Goal: Answer question/provide support: Share knowledge or assist other users

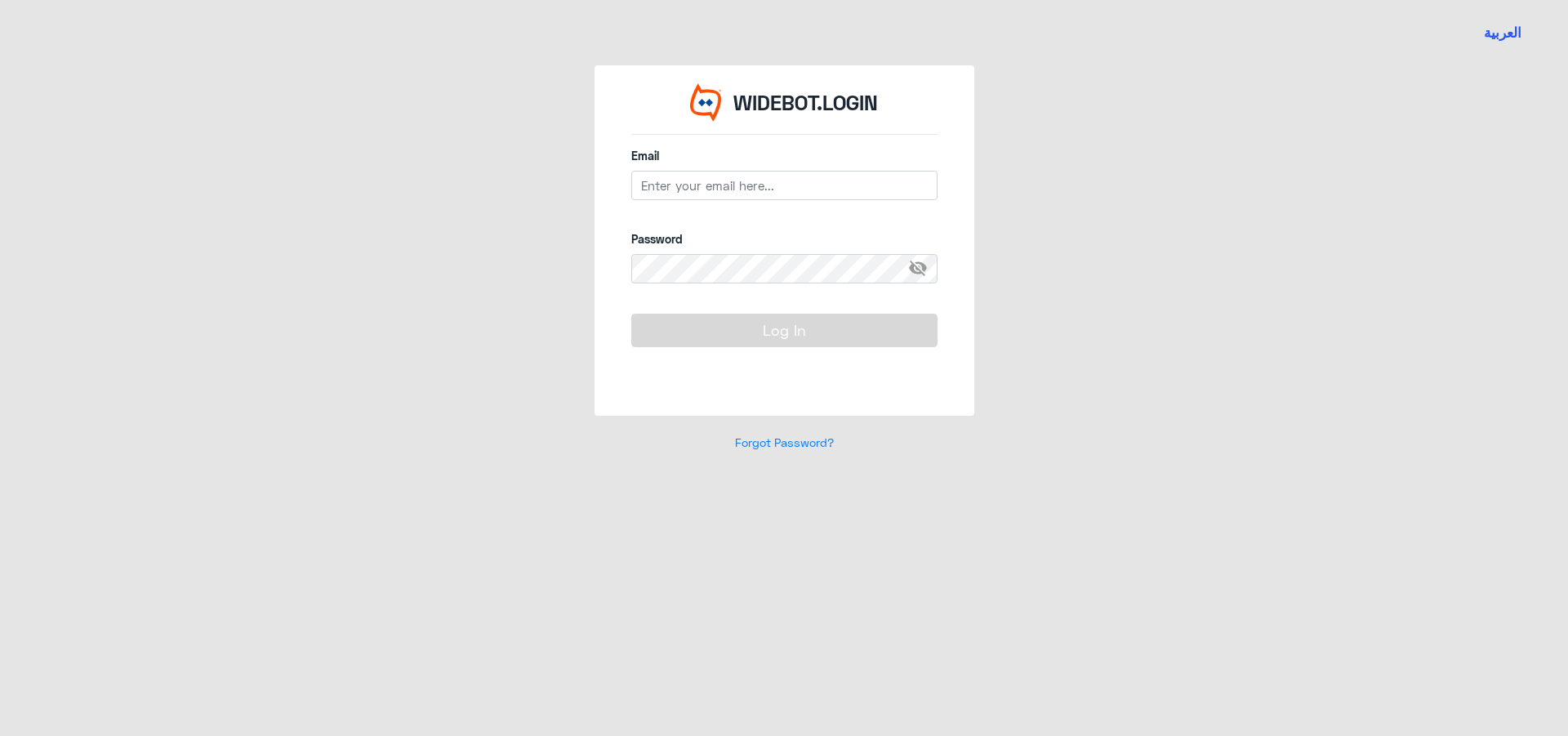
drag, startPoint x: 713, startPoint y: 202, endPoint x: 696, endPoint y: 179, distance: 28.6
click at [713, 202] on div "Email" at bounding box center [785, 182] width 306 height 71
click at [696, 183] on input "email" at bounding box center [785, 185] width 306 height 30
type input "[EMAIL_ADDRESS][DOMAIN_NAME]"
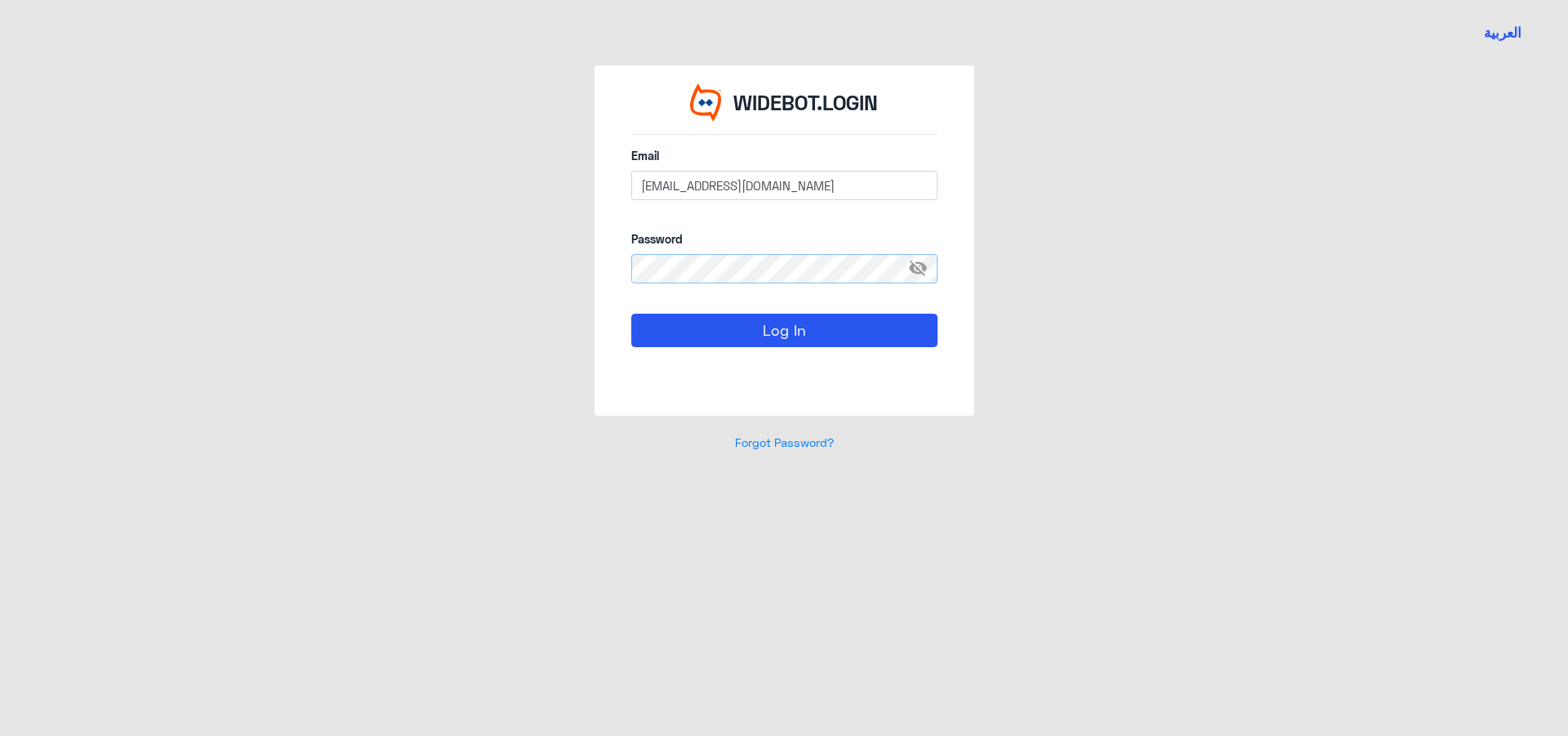
click at [632, 314] on button "Log In" at bounding box center [785, 330] width 306 height 33
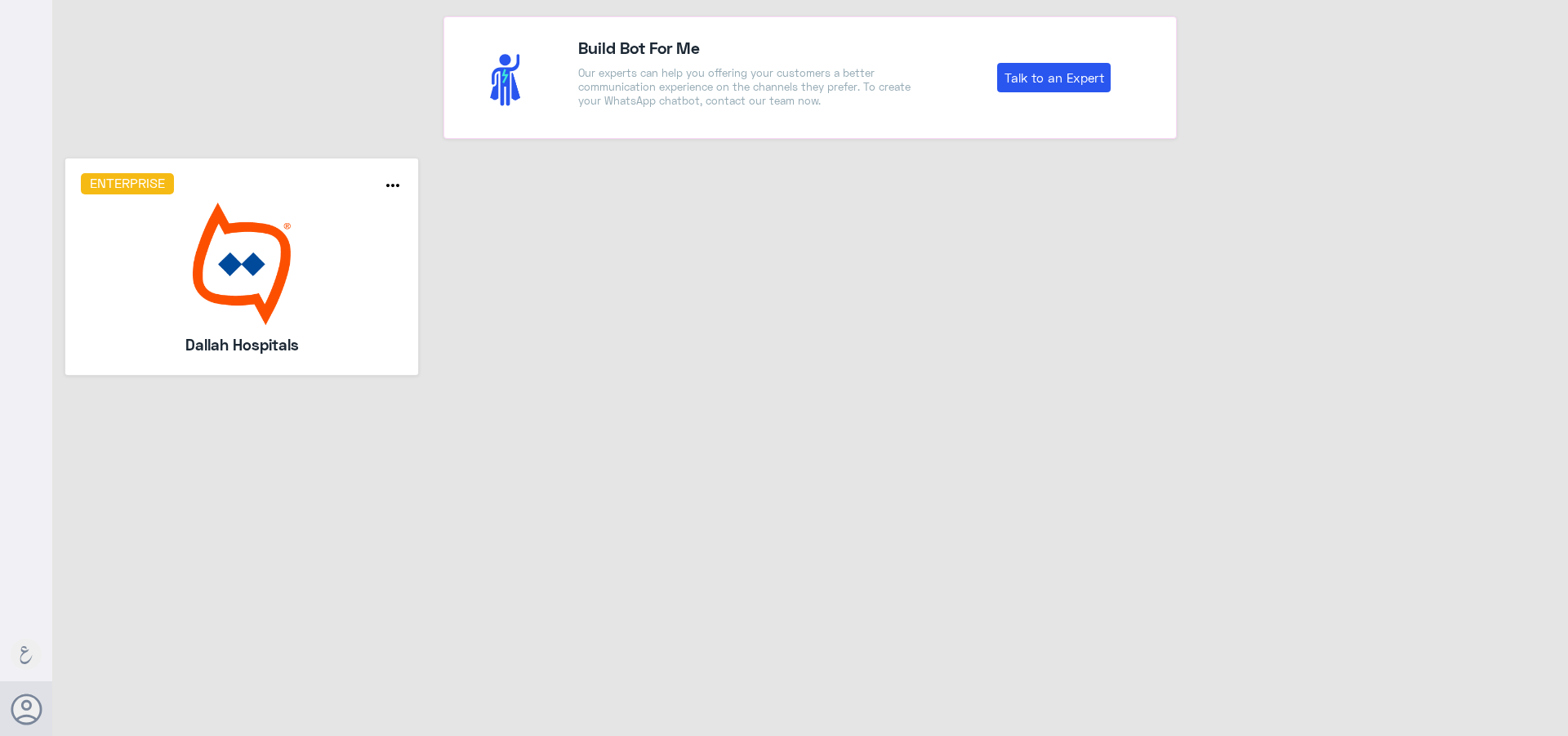
click at [343, 289] on img at bounding box center [242, 264] width 323 height 123
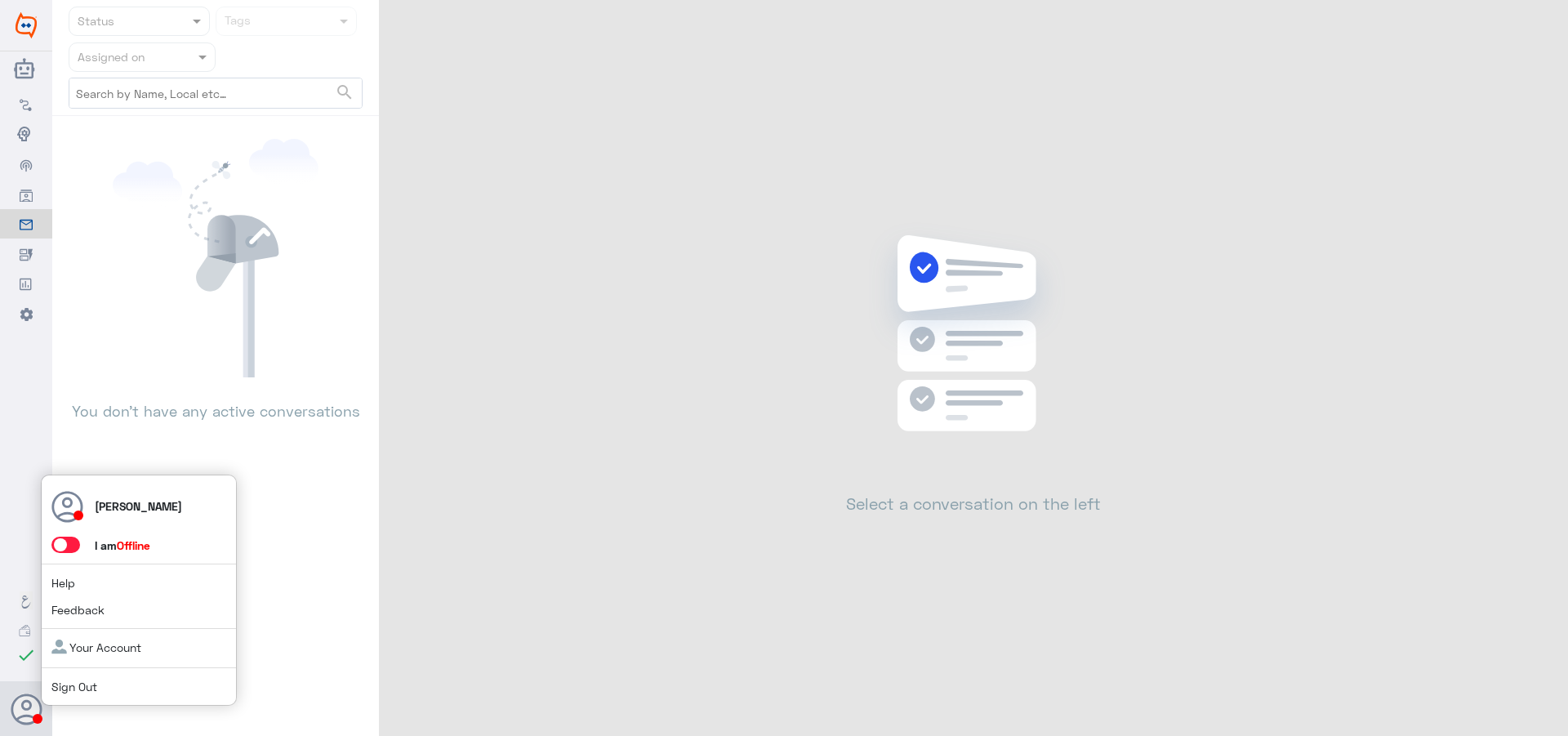
click at [80, 547] on label at bounding box center [66, 545] width 29 height 16
click at [0, 0] on input "checkbox" at bounding box center [0, 0] width 0 height 0
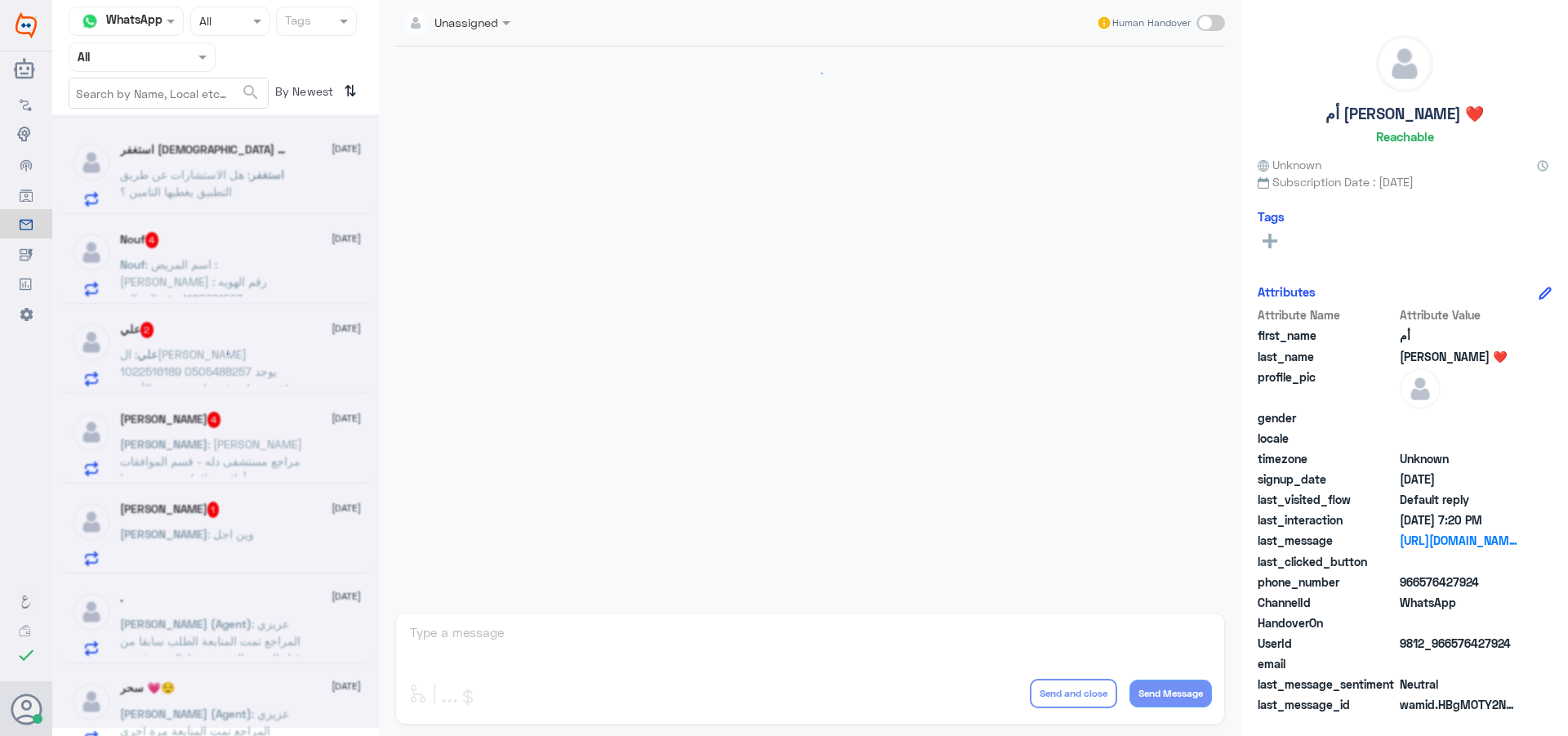
scroll to position [1933, 0]
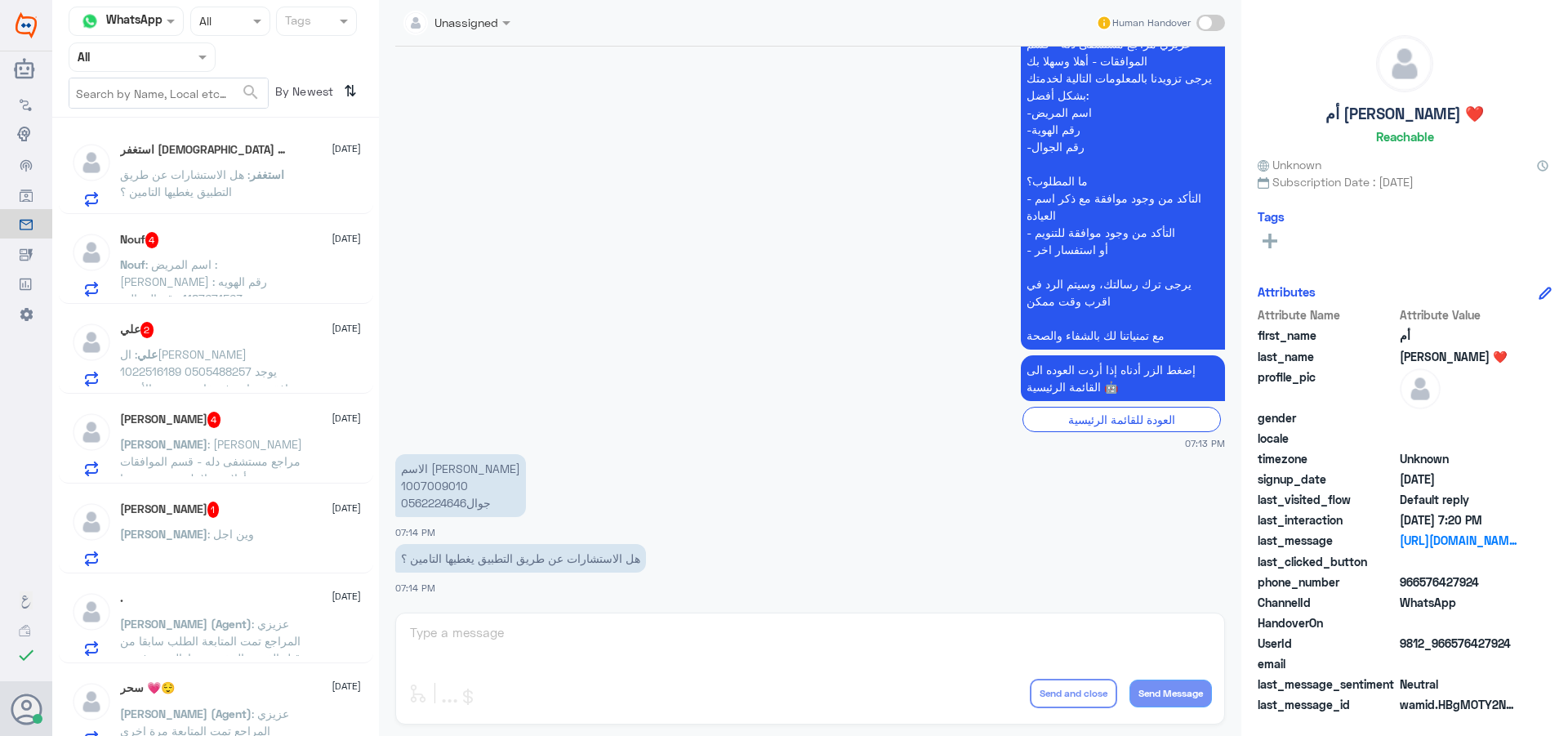
click at [93, 40] on nav "Channel WhatsApp Status × All Tags Agent Filter All search By Newest ⇅" at bounding box center [215, 62] width 327 height 111
click at [95, 48] on input "text" at bounding box center [123, 57] width 90 height 19
click at [146, 164] on Inbox "Your Inbox" at bounding box center [134, 164] width 57 height 14
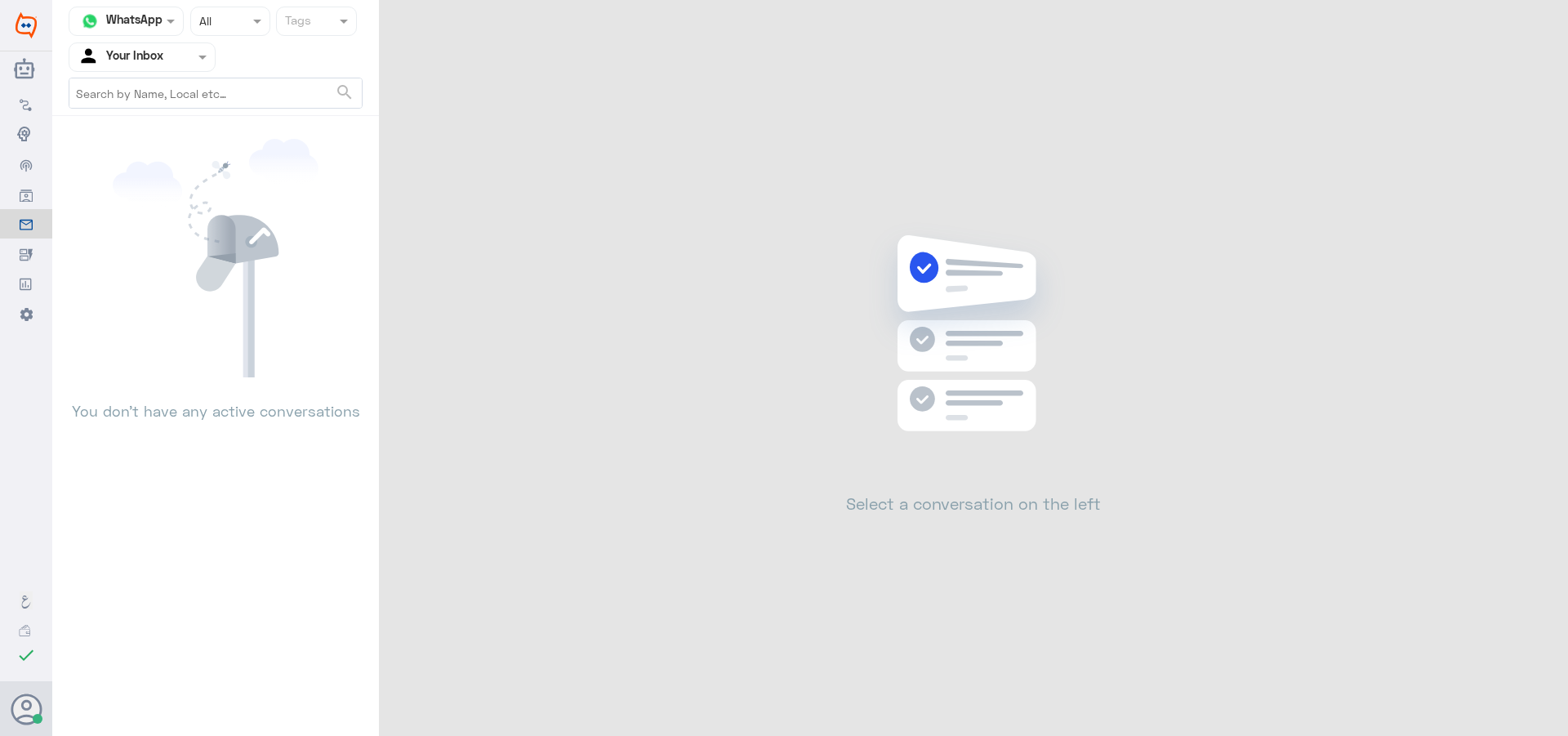
click at [149, 38] on nav "Channel WhatsApp Status × All Tags Agent Filter Your Inbox search" at bounding box center [215, 61] width 327 height 110
click at [176, 66] on div "Agent Filter Your Inbox" at bounding box center [132, 57] width 125 height 25
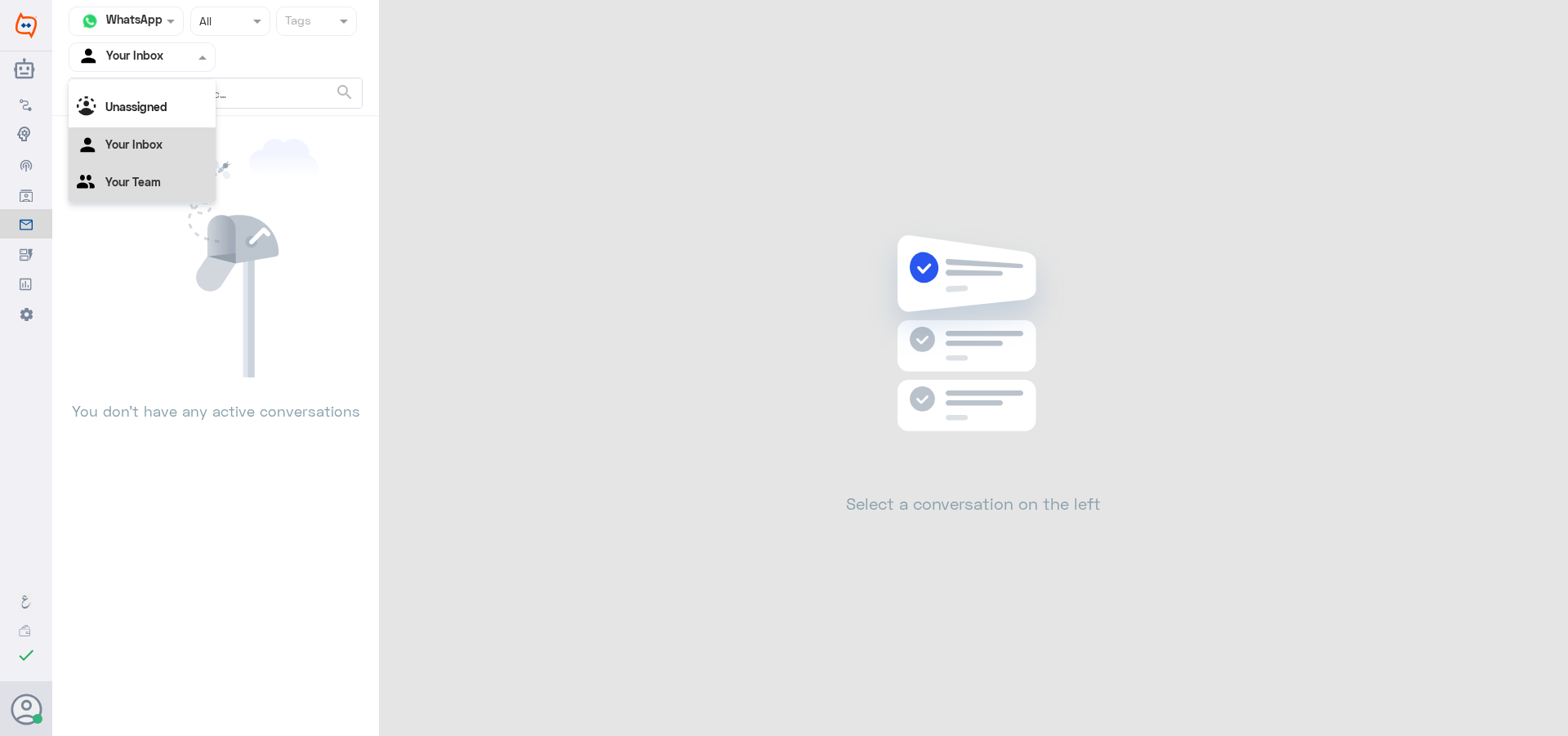
click at [170, 181] on div "Your Team" at bounding box center [142, 184] width 147 height 38
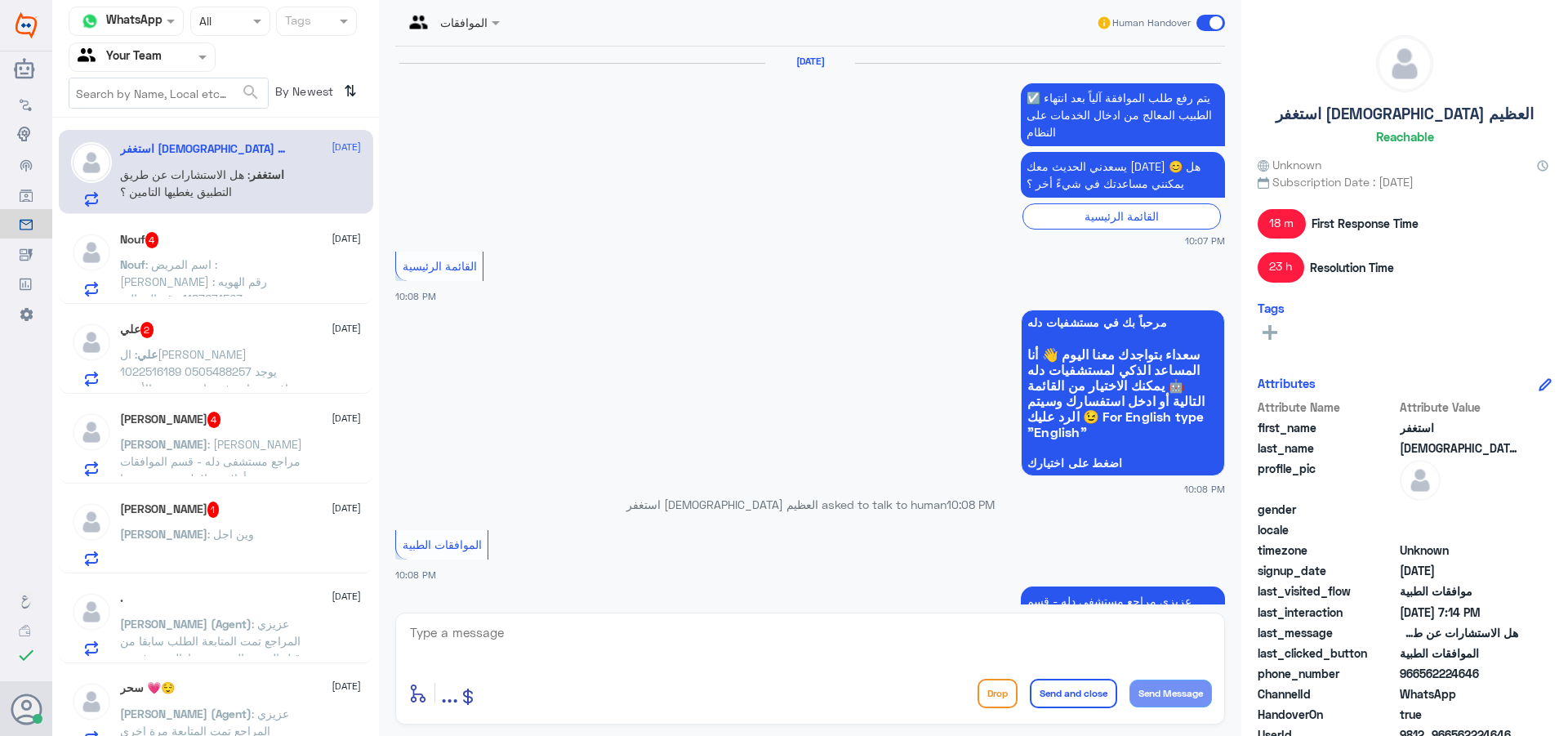
scroll to position [1933, 0]
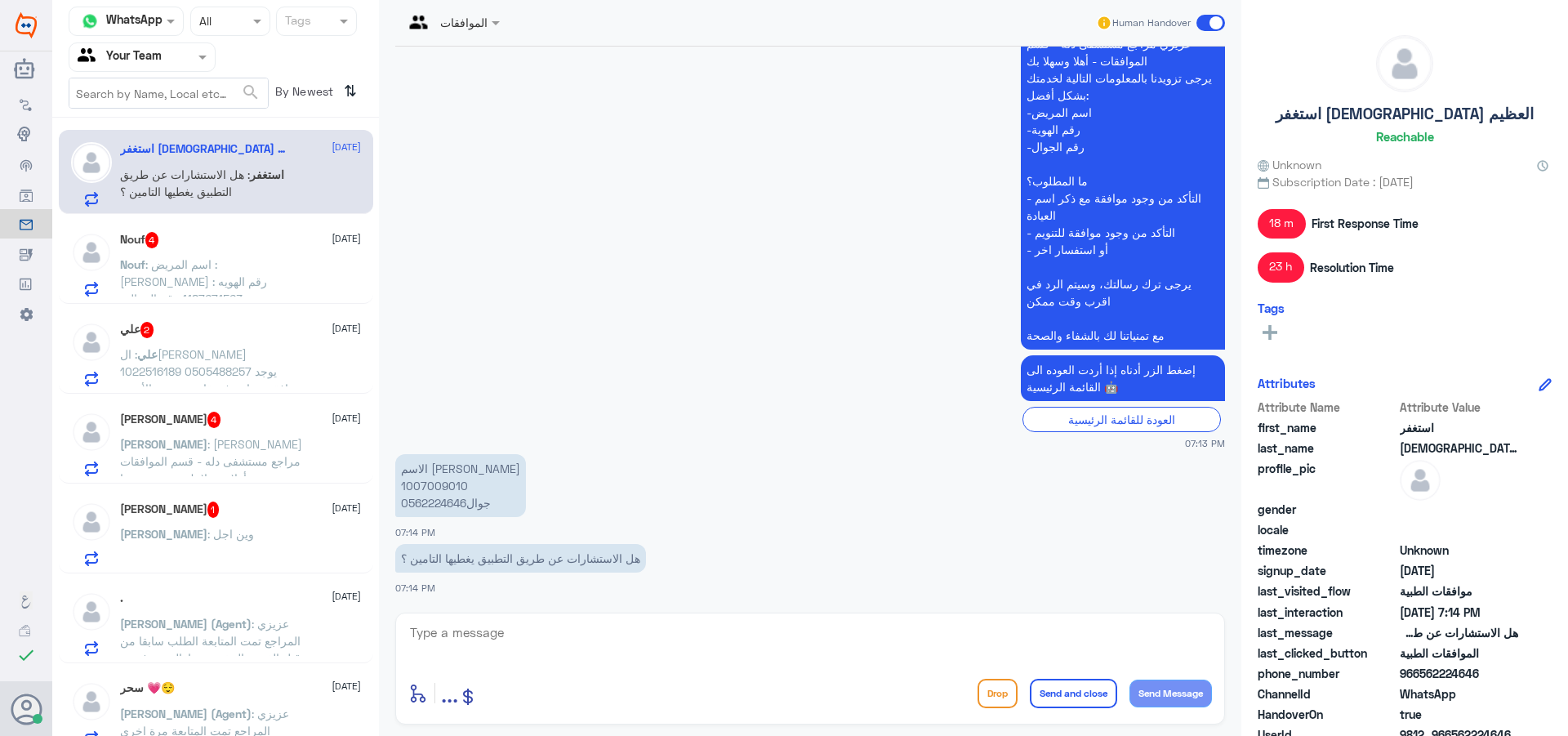
click at [287, 277] on p "Nouf : اسم المريض : [PERSON_NAME] رقم الهويه : 1187671563 رقم الجوال : 05058955…" at bounding box center [212, 276] width 184 height 41
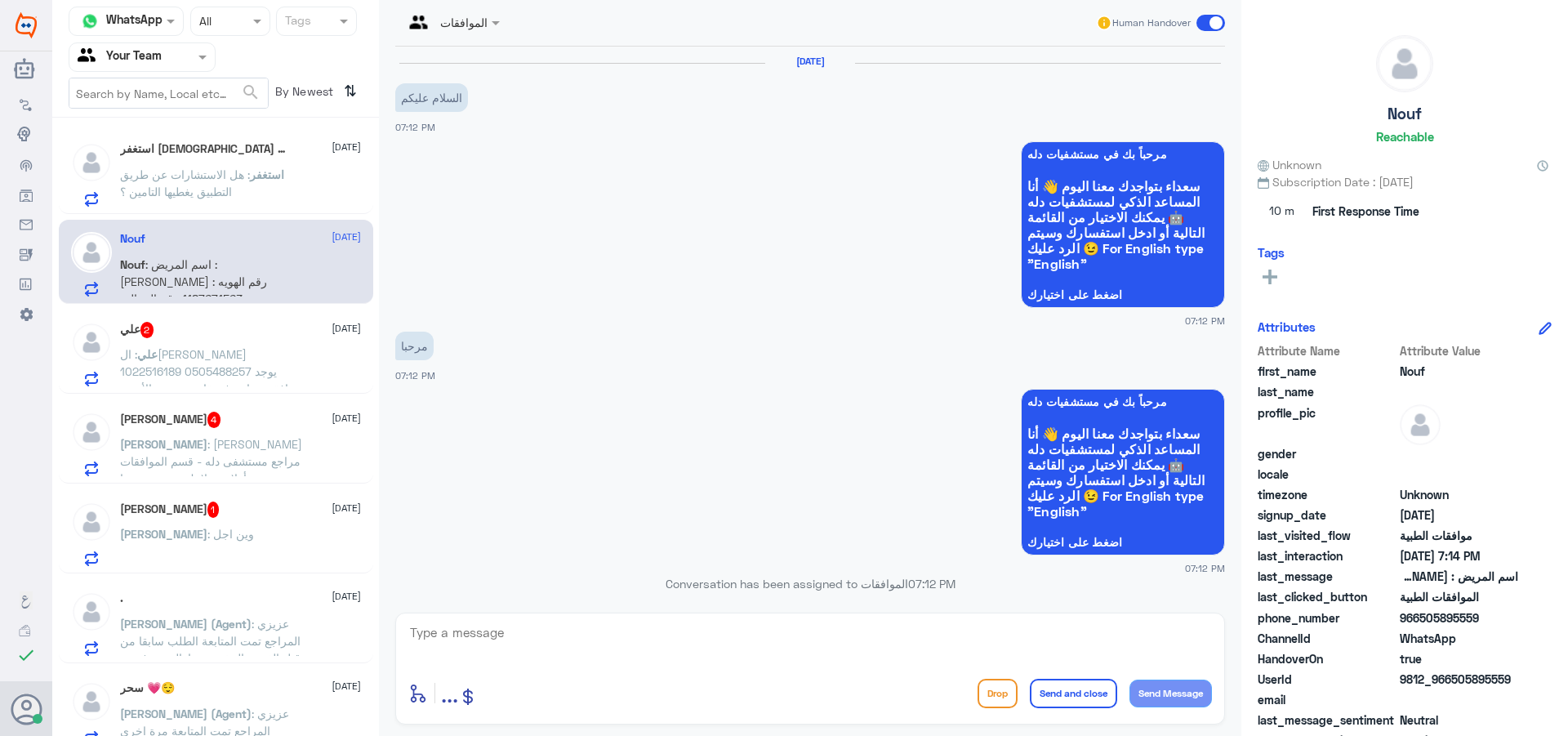
scroll to position [598, 0]
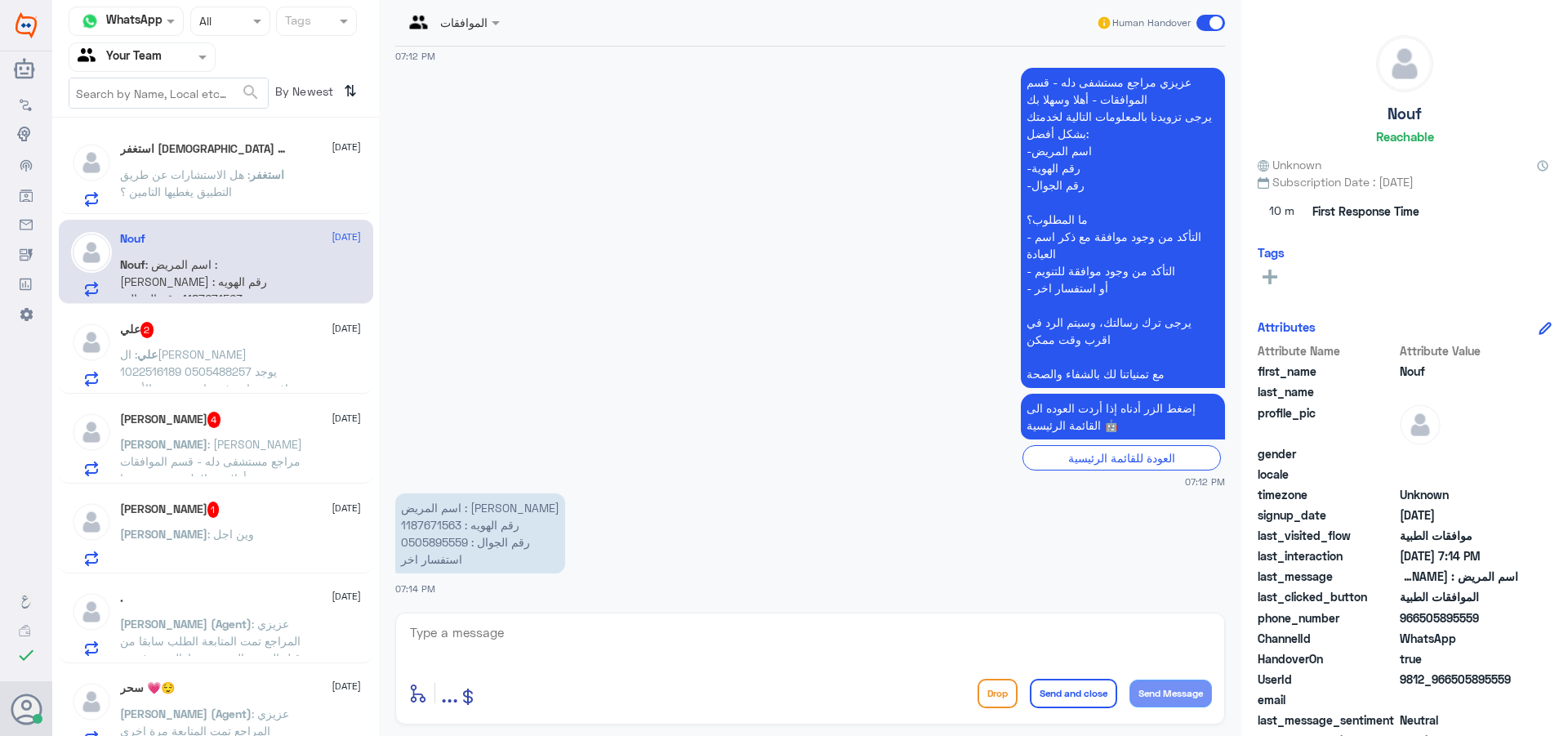
click at [229, 526] on div "[PERSON_NAME] 1 [DATE] [PERSON_NAME] : وين اجل" at bounding box center [241, 534] width 241 height 65
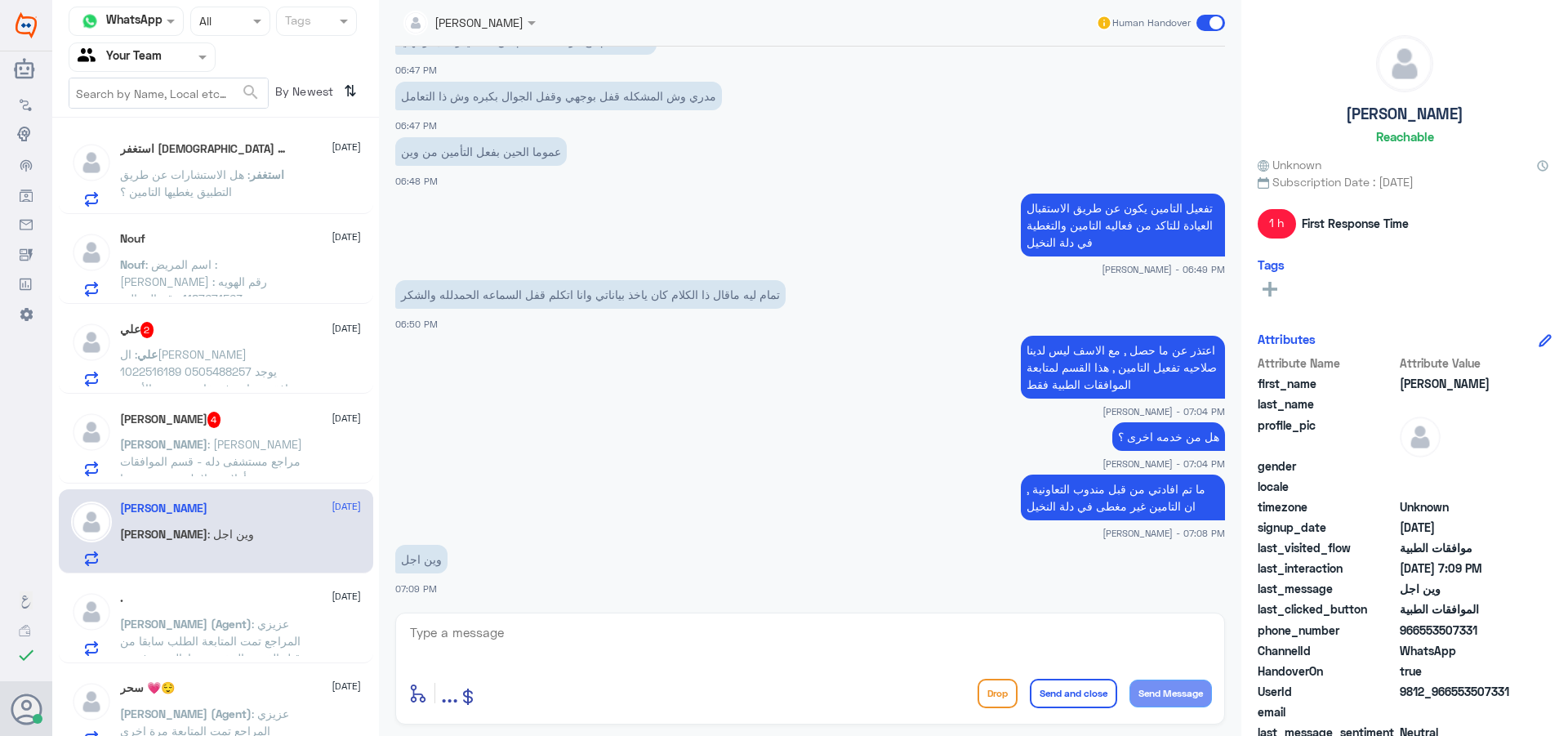
click at [203, 445] on span ": [PERSON_NAME] مراجع مستشفى دله - قسم الموافقات - أهلا وسهلا بك يرجى تزويدنا ب…" at bounding box center [211, 572] width 182 height 271
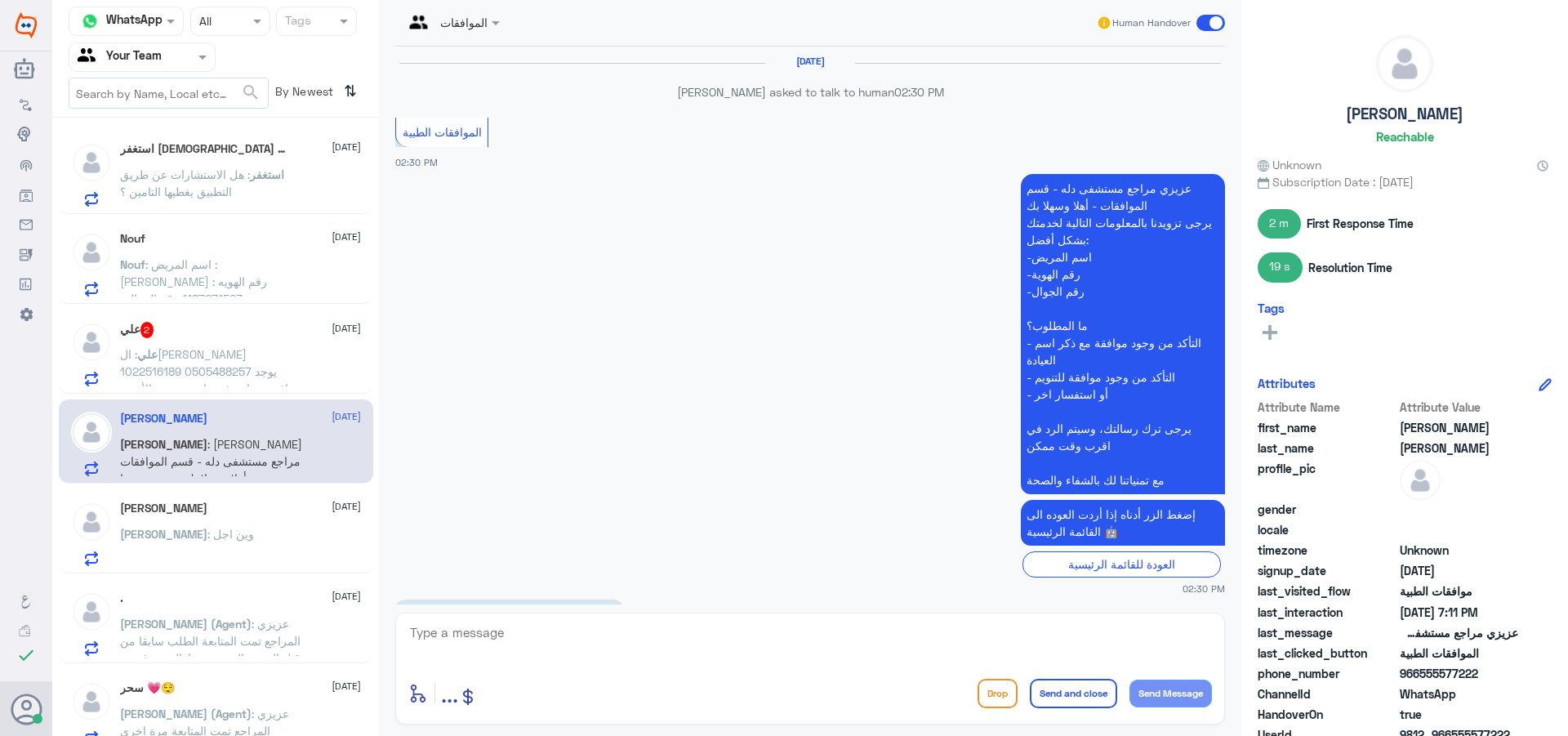
scroll to position [2150, 0]
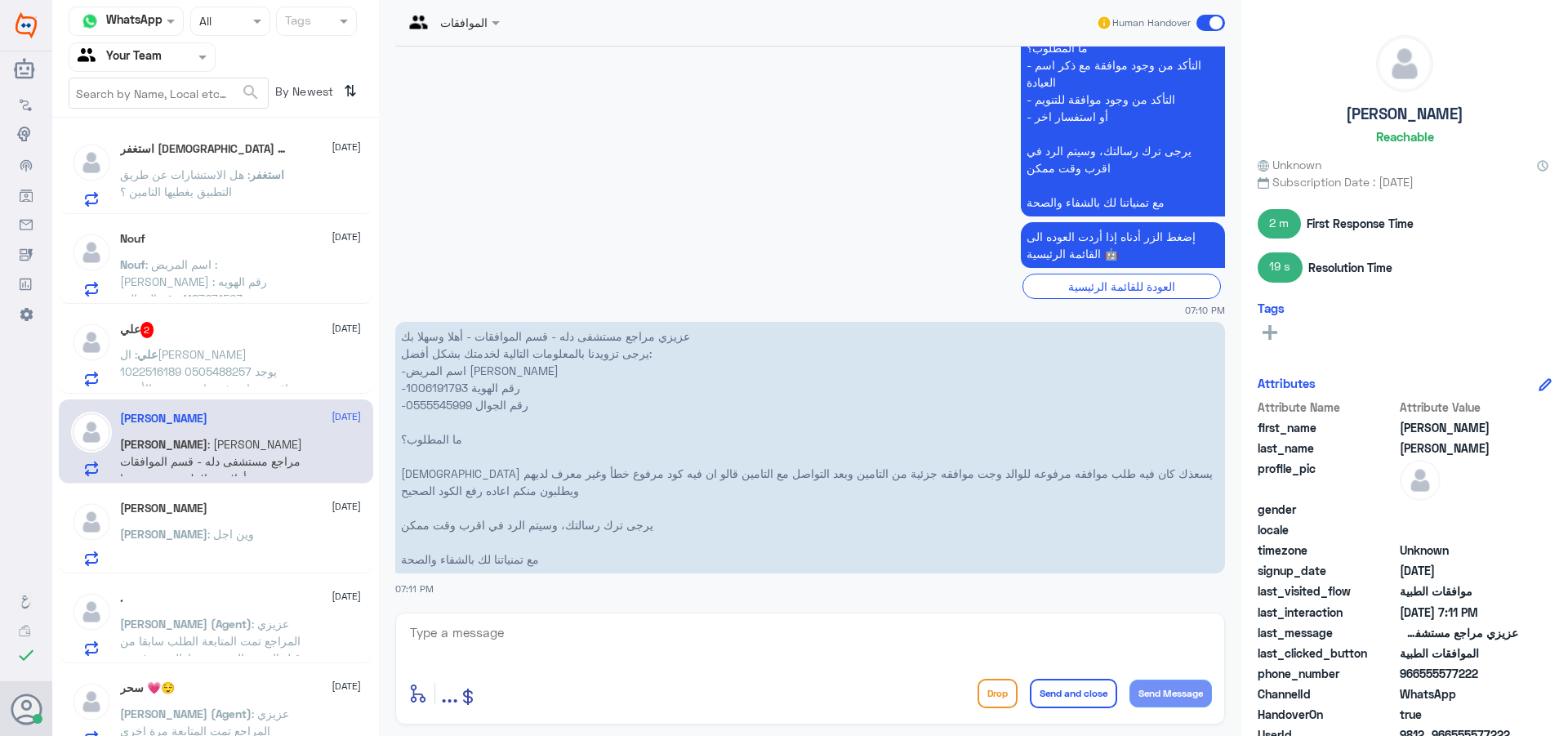
click at [211, 352] on span ": ال[PERSON_NAME] 1022516189 0505488257 يوجد موافقة تحتاج رفع تقارير ونتيجة الأ…" at bounding box center [211, 388] width 180 height 83
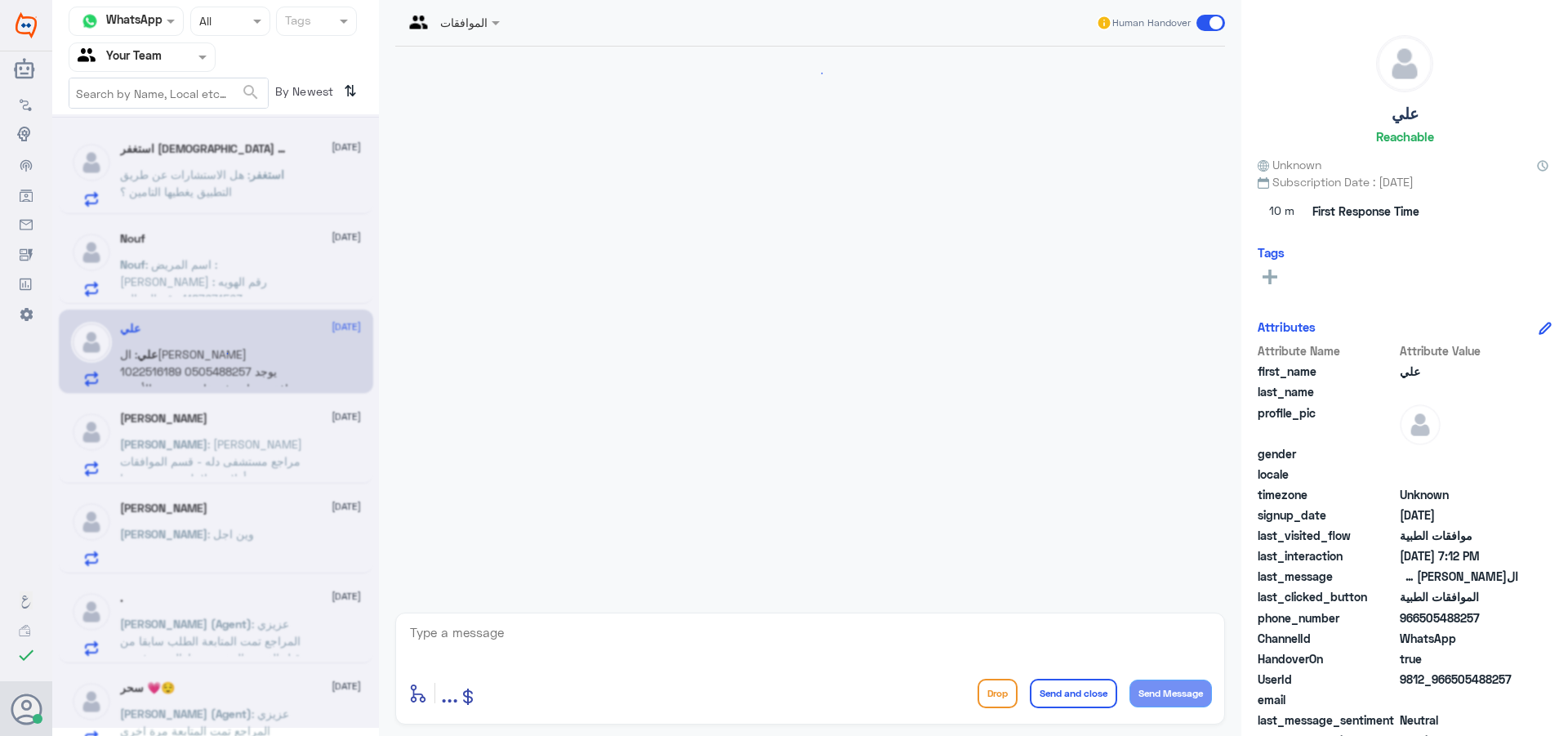
scroll to position [561, 0]
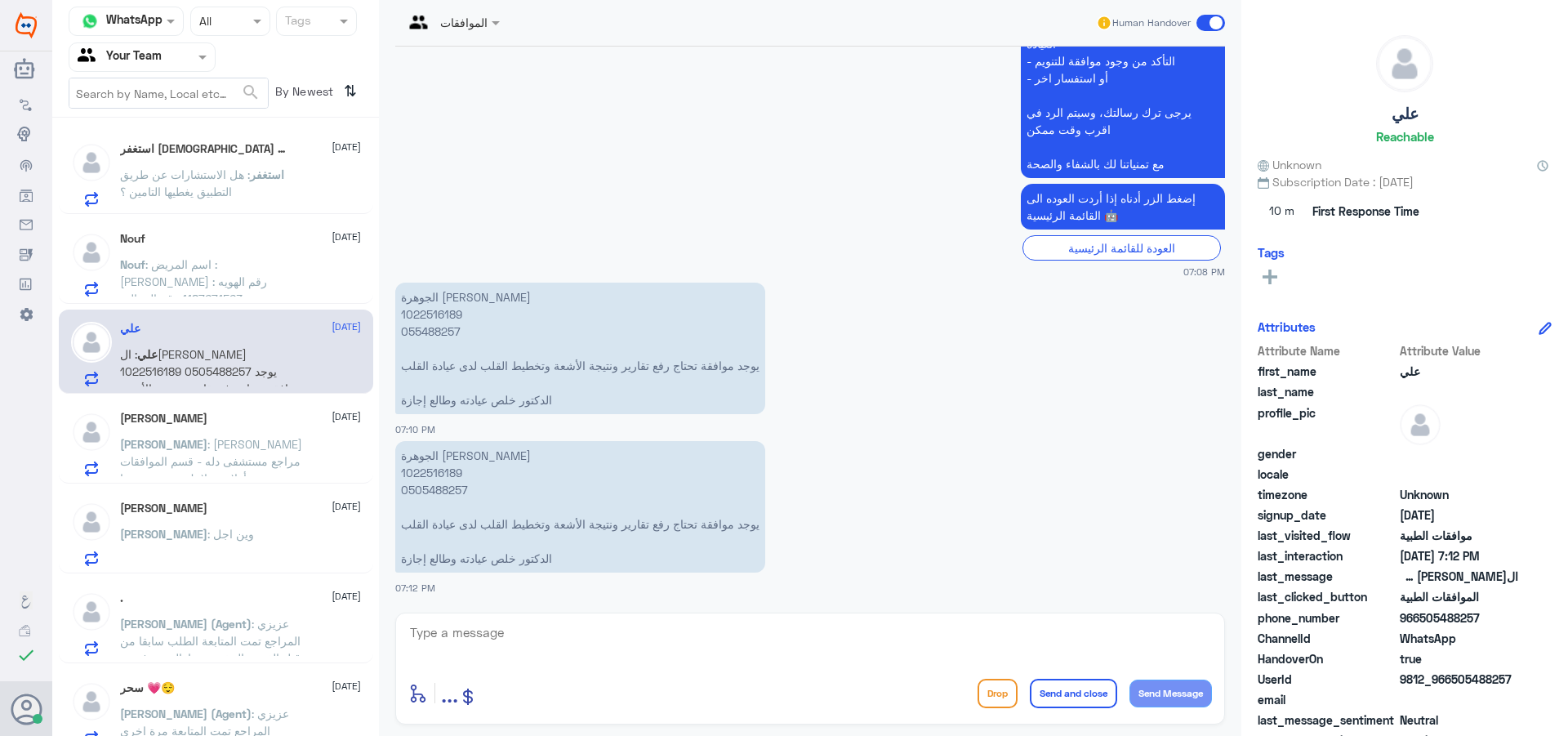
click at [201, 249] on div "Nouf [DATE] Nouf : اسم المريض : [PERSON_NAME] رقم الهويه : 1187671563 رقم الجوا…" at bounding box center [241, 264] width 241 height 65
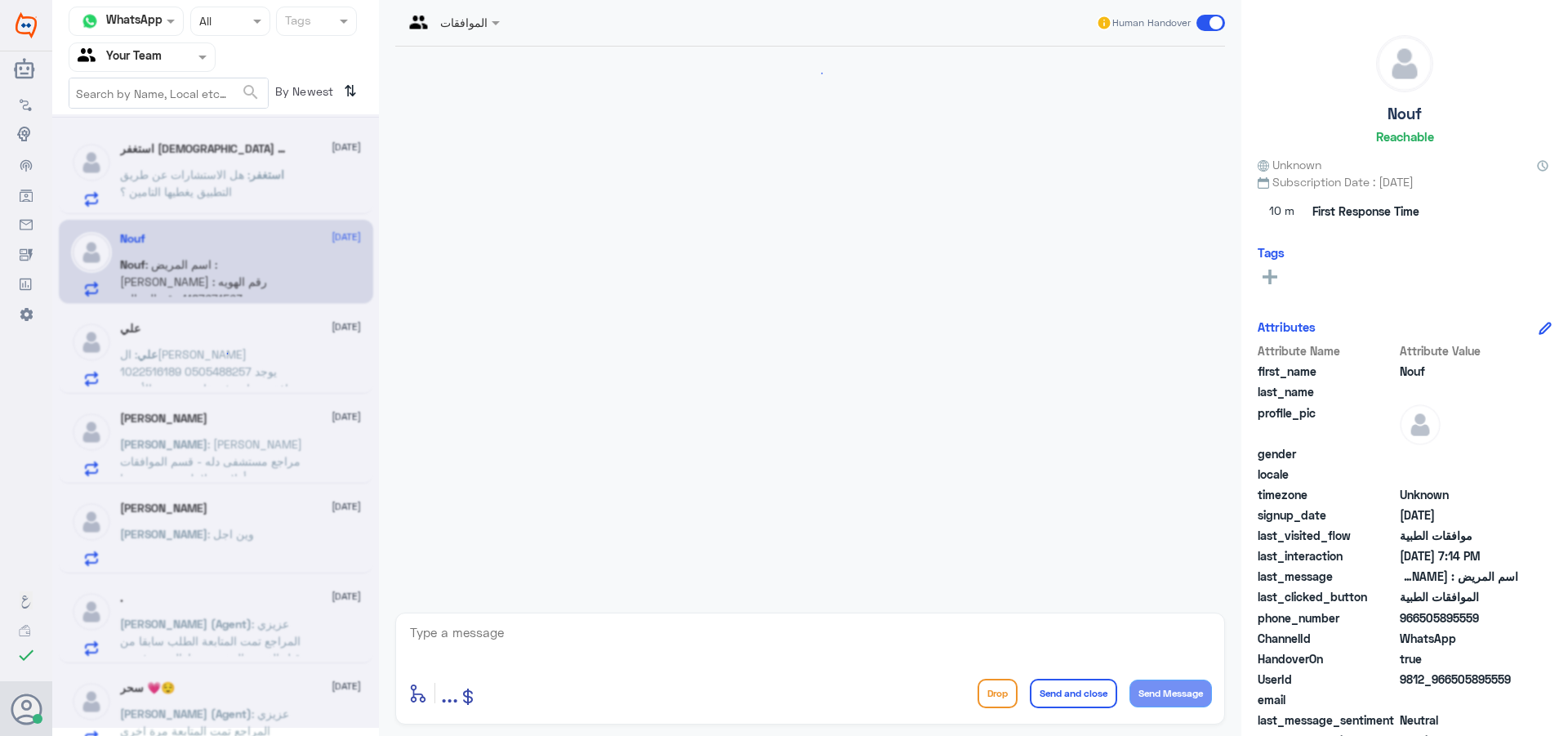
scroll to position [598, 0]
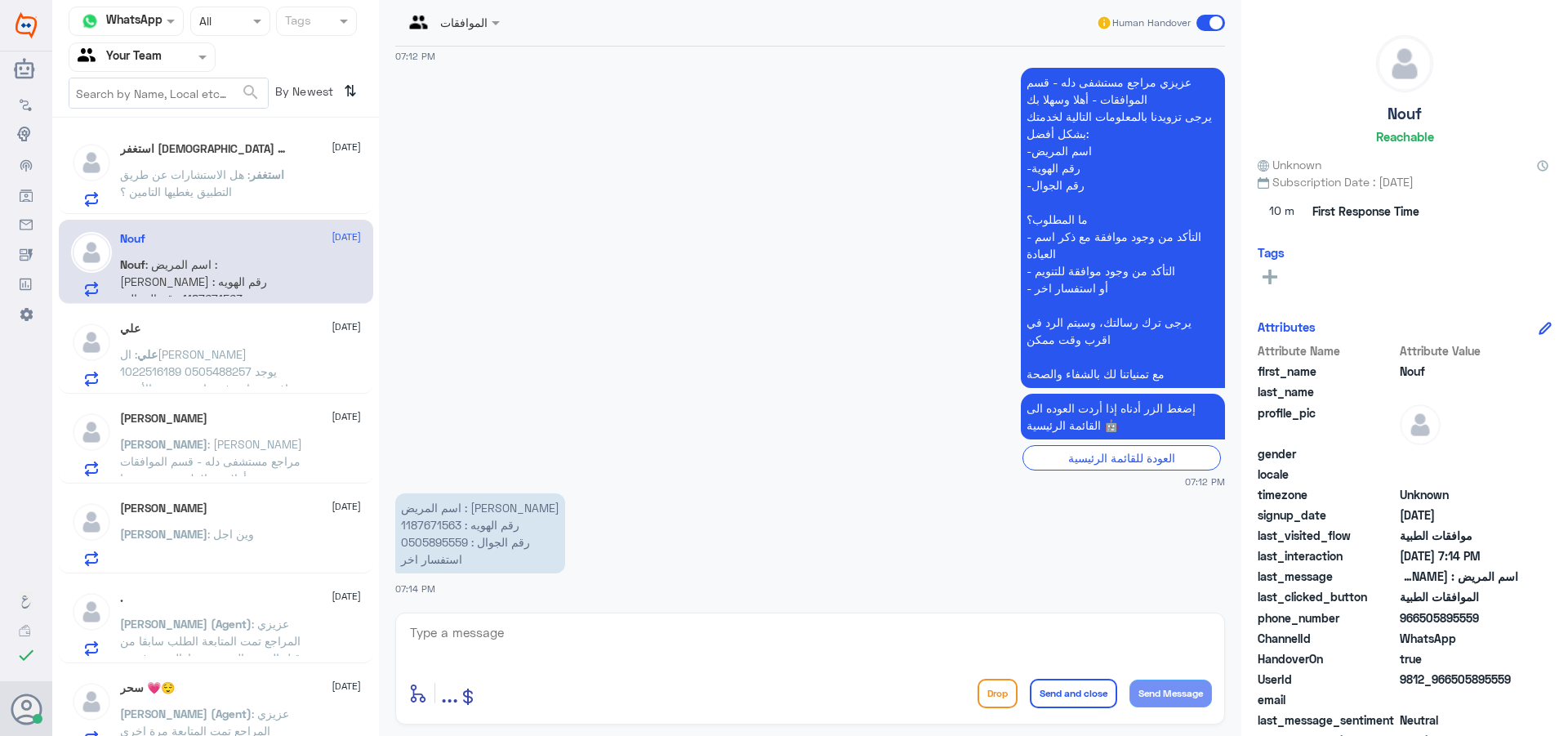
click at [231, 164] on div "استغفر [DEMOGRAPHIC_DATA] العظيم [DATE] استغفر : هل الاستشارات عن طريق التطبيق …" at bounding box center [241, 174] width 241 height 65
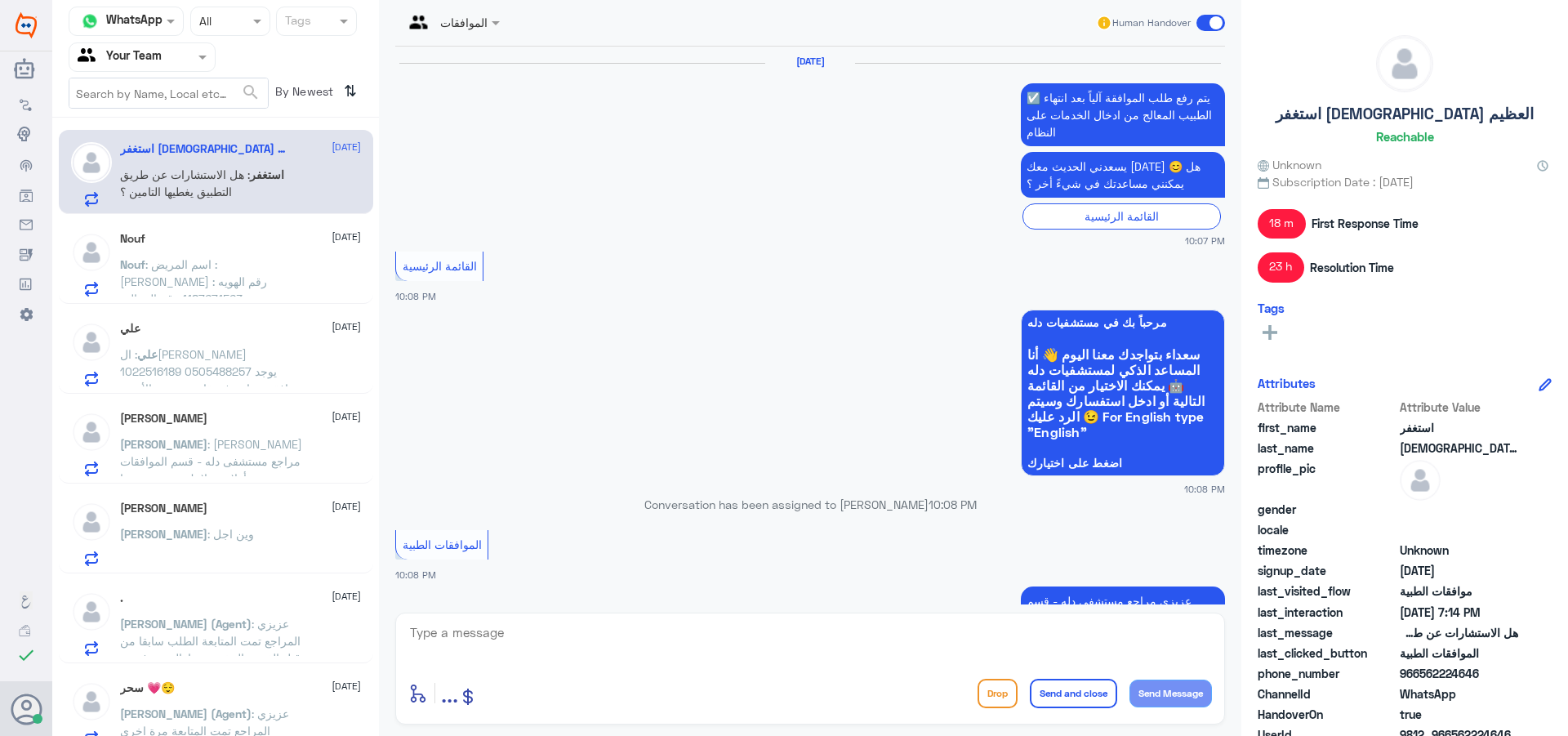
scroll to position [1933, 0]
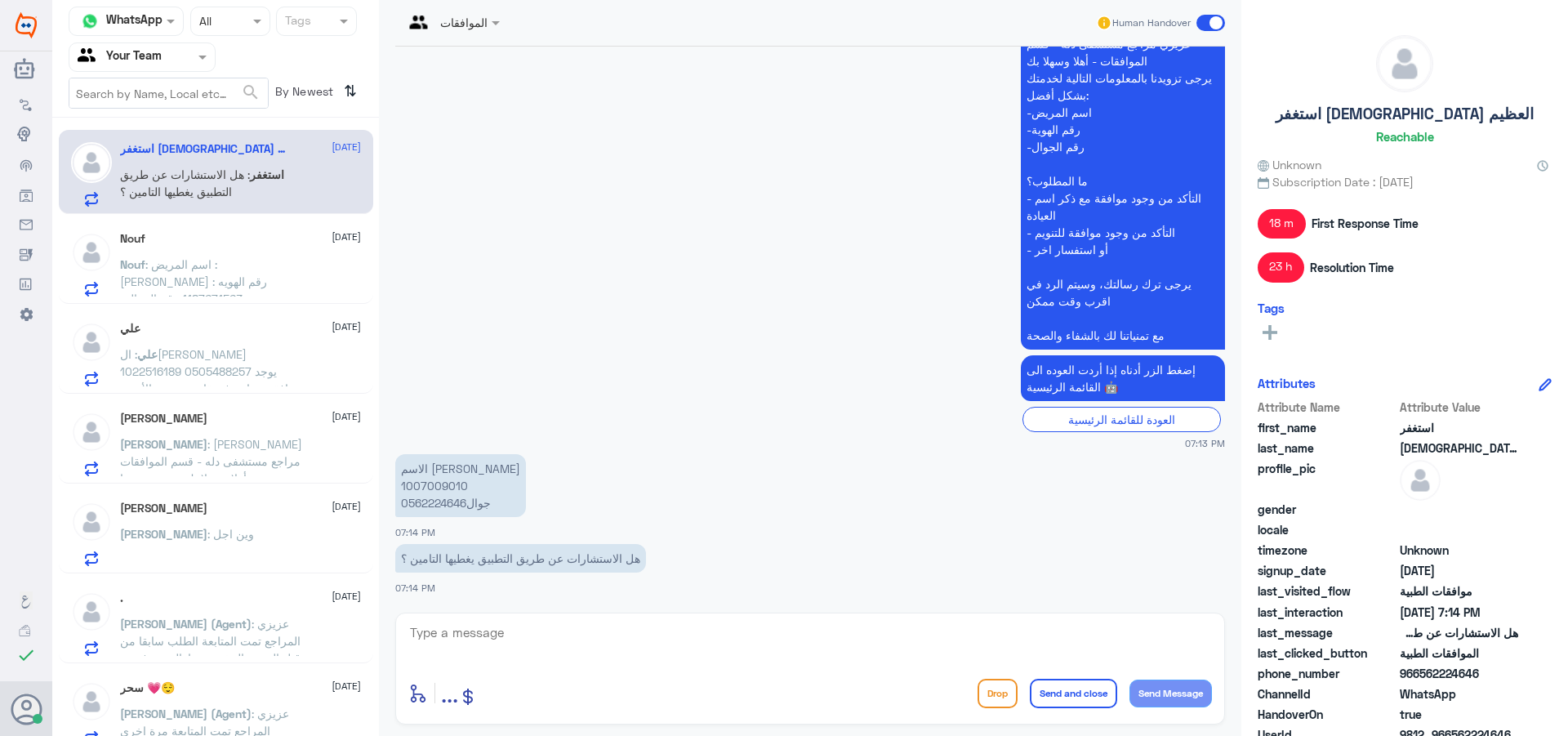
click at [189, 50] on div at bounding box center [142, 57] width 145 height 19
click at [165, 144] on div "Your Inbox" at bounding box center [142, 147] width 147 height 38
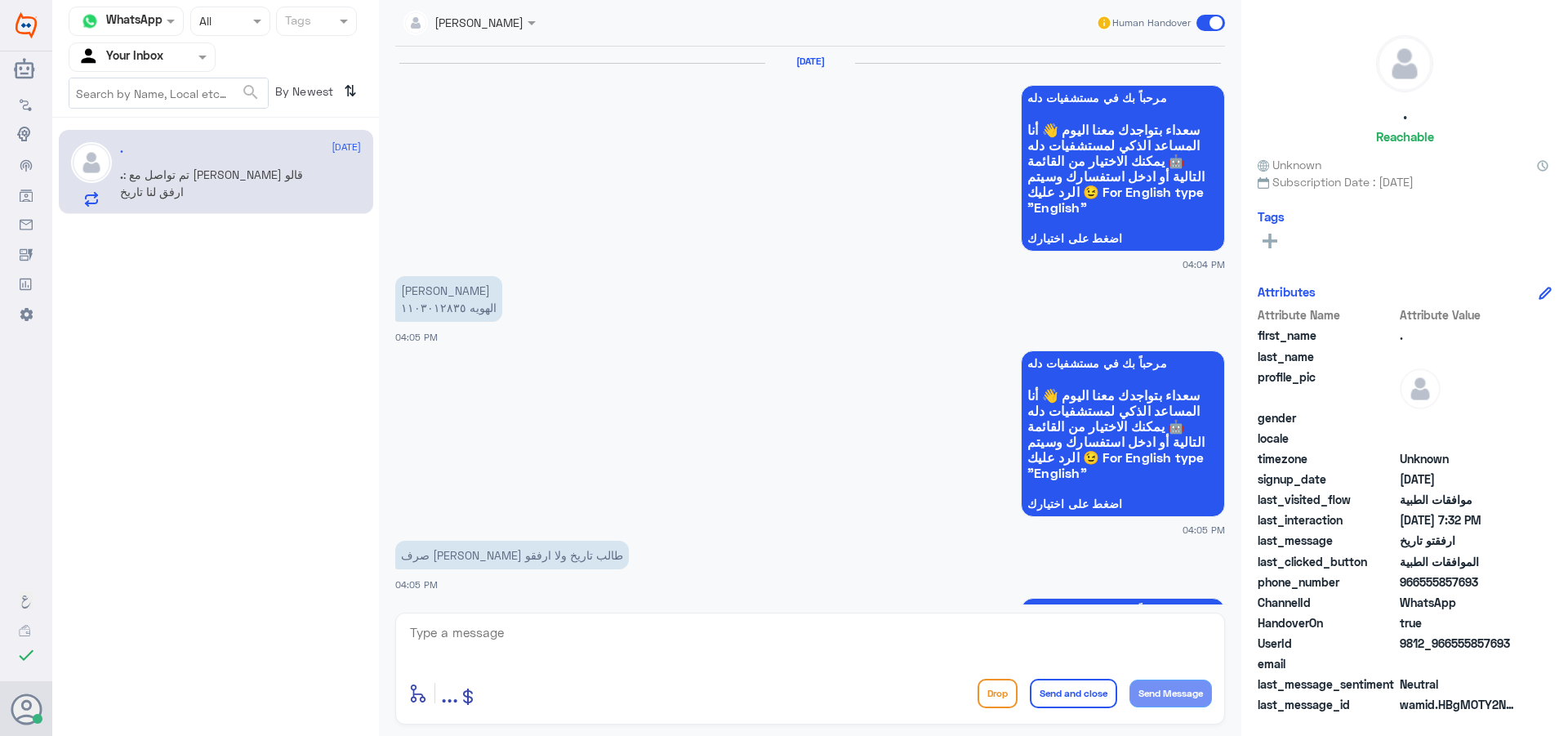
scroll to position [1954, 0]
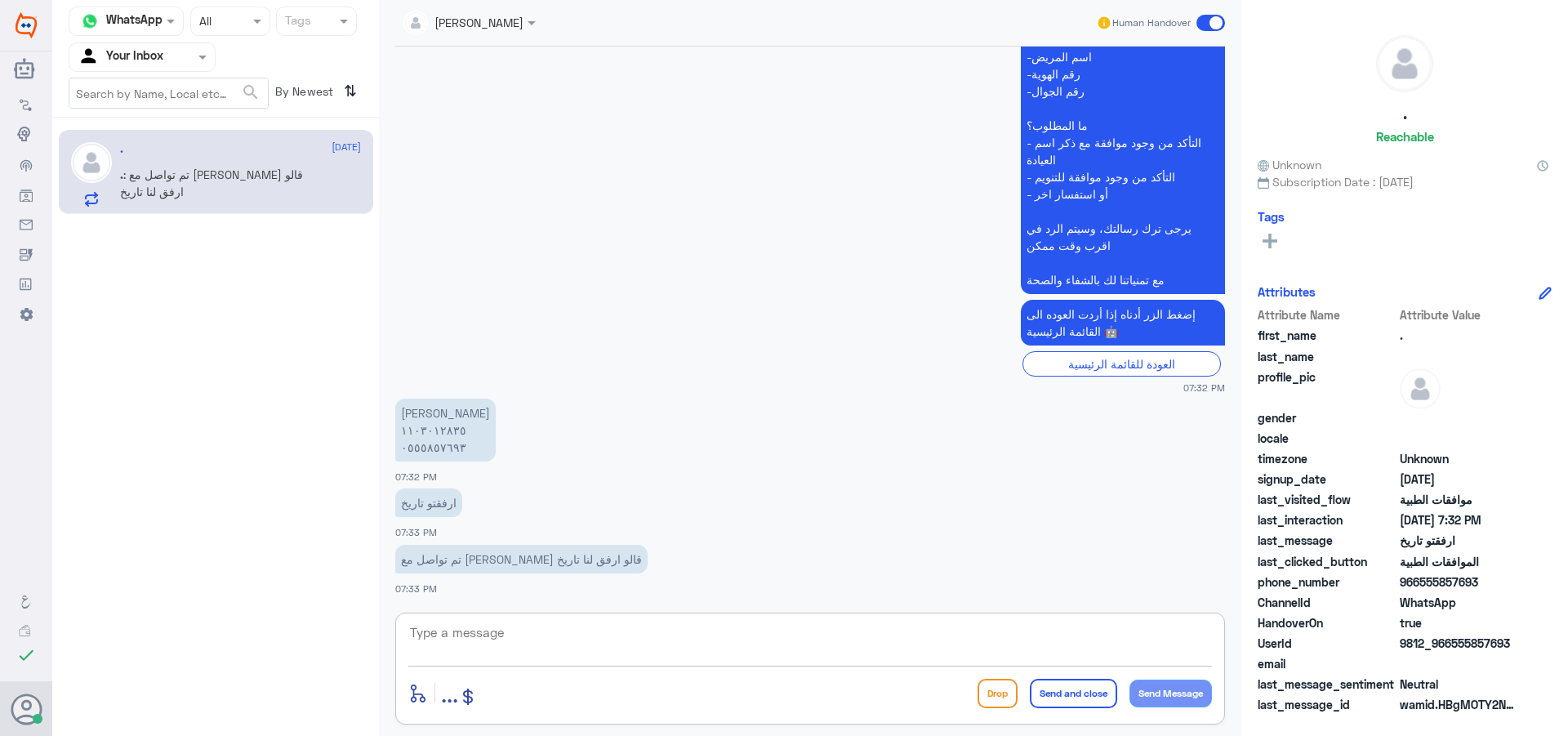
click at [552, 652] on textarea at bounding box center [809, 642] width 804 height 40
type textarea "h"
type textarea "اهلا وسهلا"
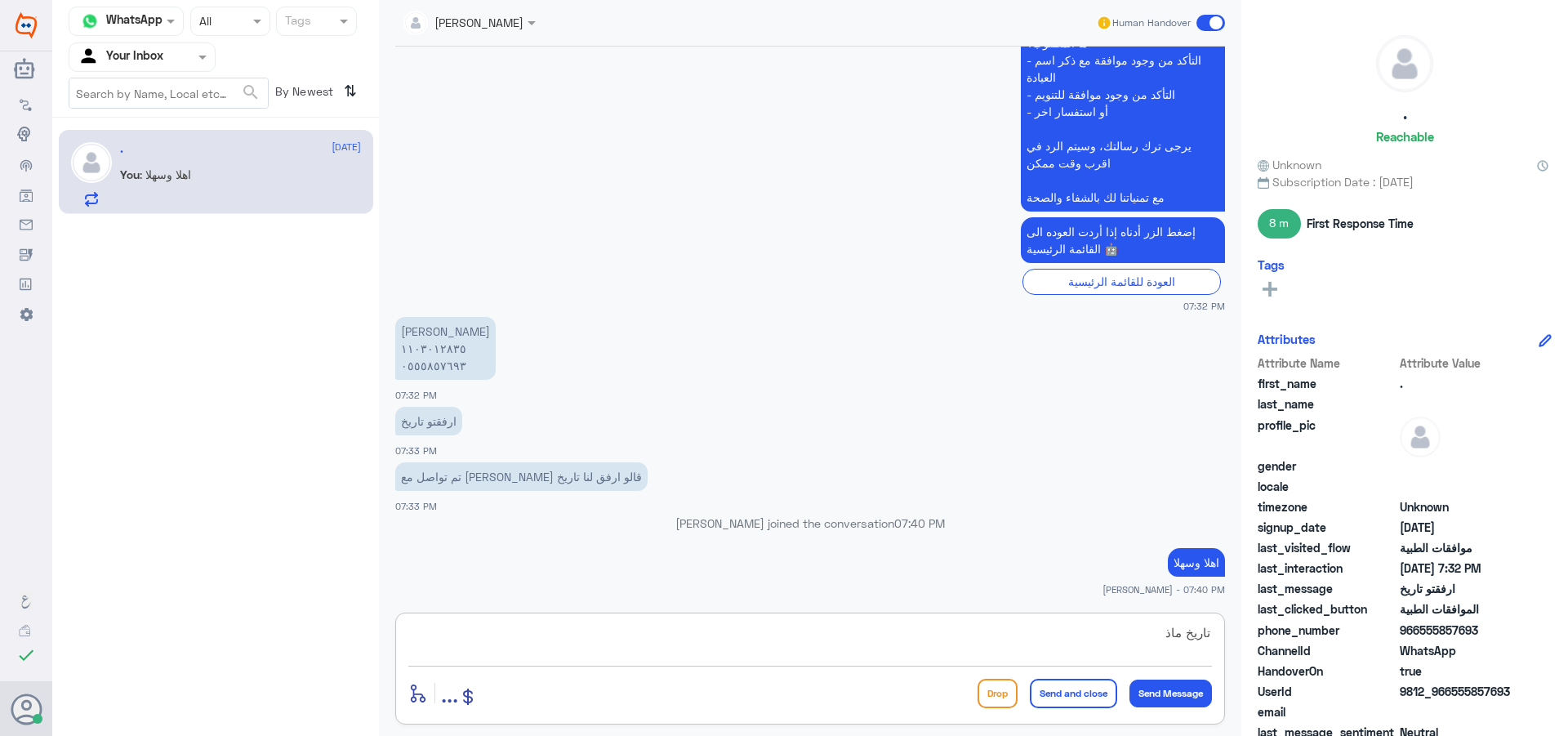
type textarea "تاريخ ماذا"
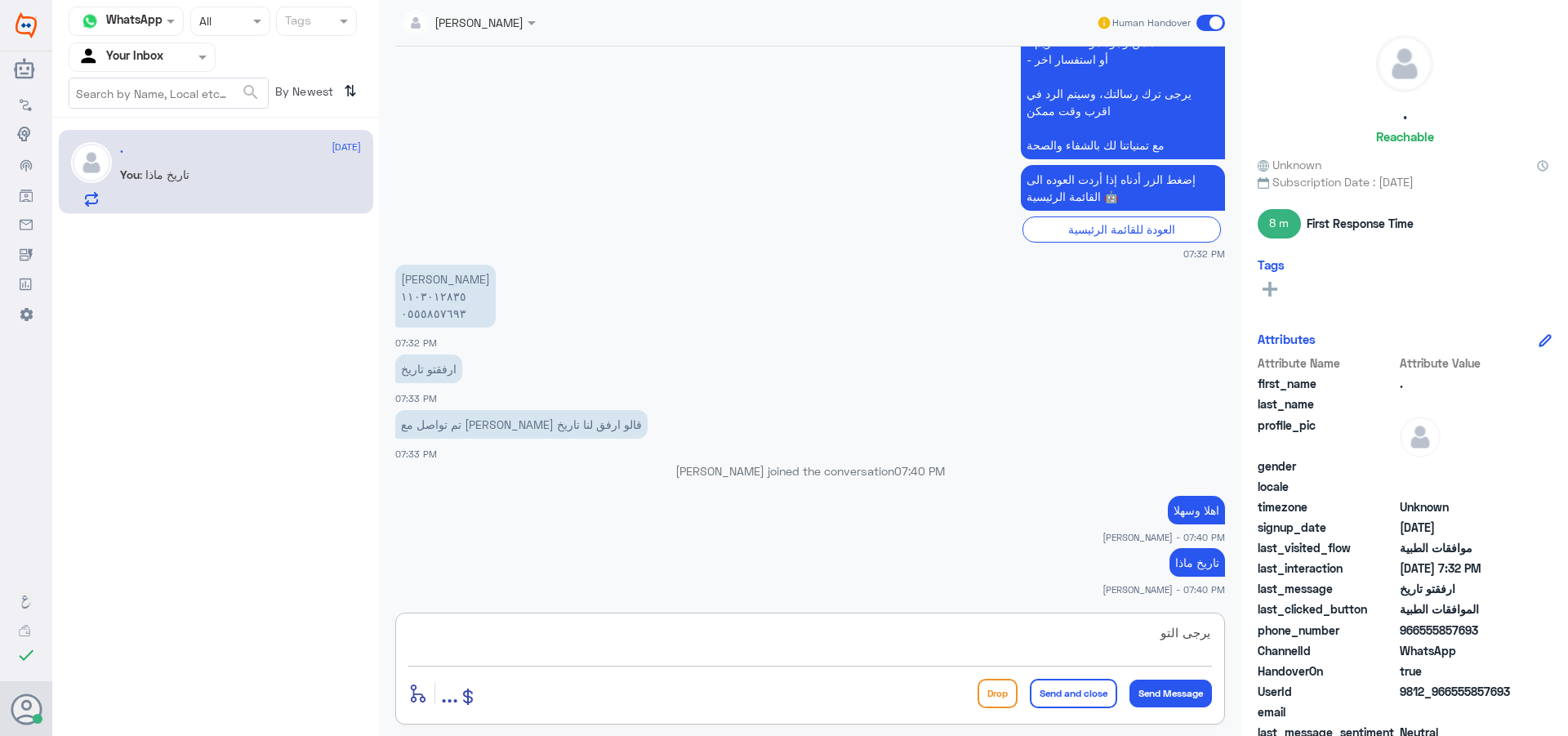
type textarea "يرجى التو"
click at [408, 683] on button "enter flow name" at bounding box center [418, 693] width 20 height 20
click at [912, 648] on textarea "يرجى التو" at bounding box center [809, 642] width 804 height 40
type textarea "يرجى التوضيح"
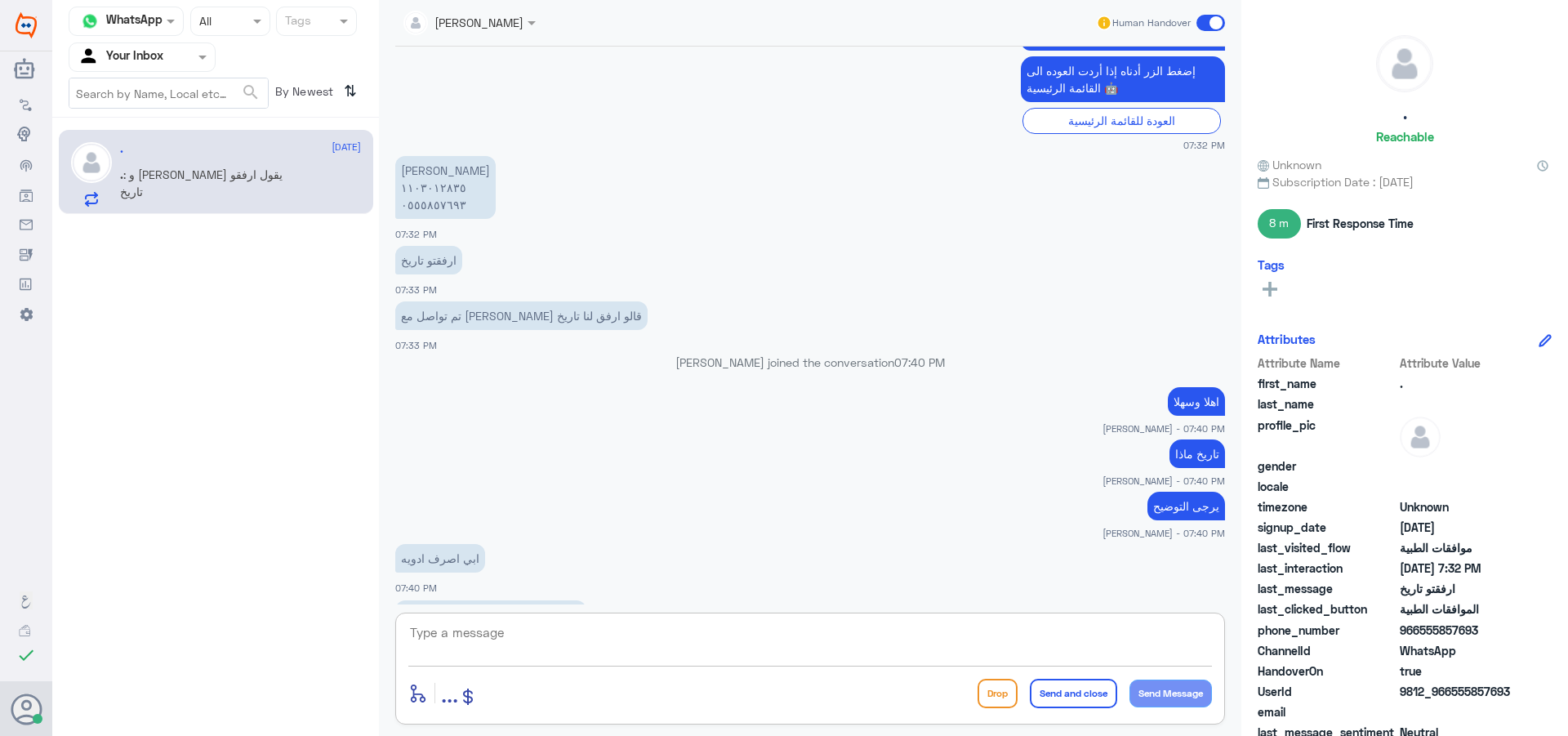
scroll to position [2223, 0]
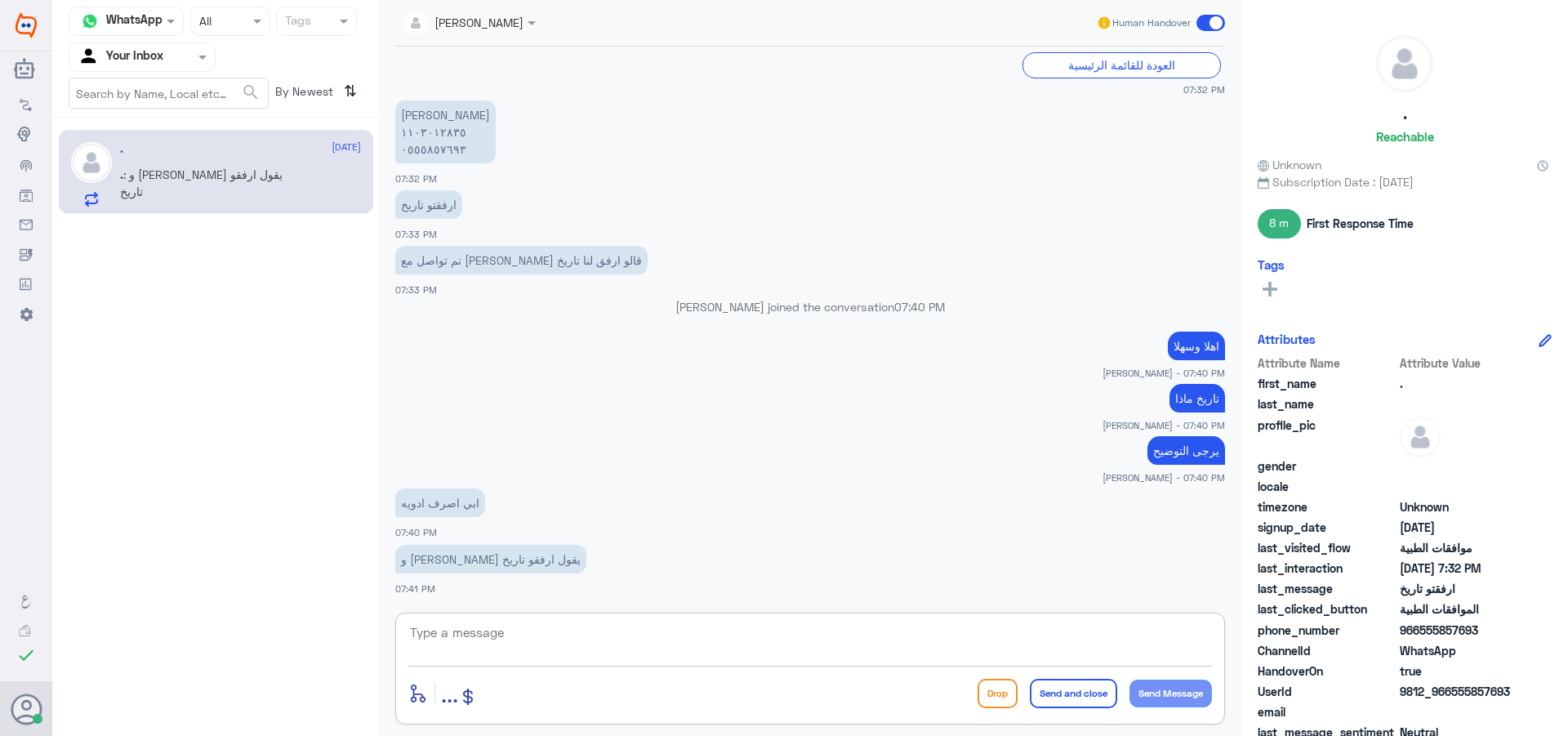
type textarea "0"
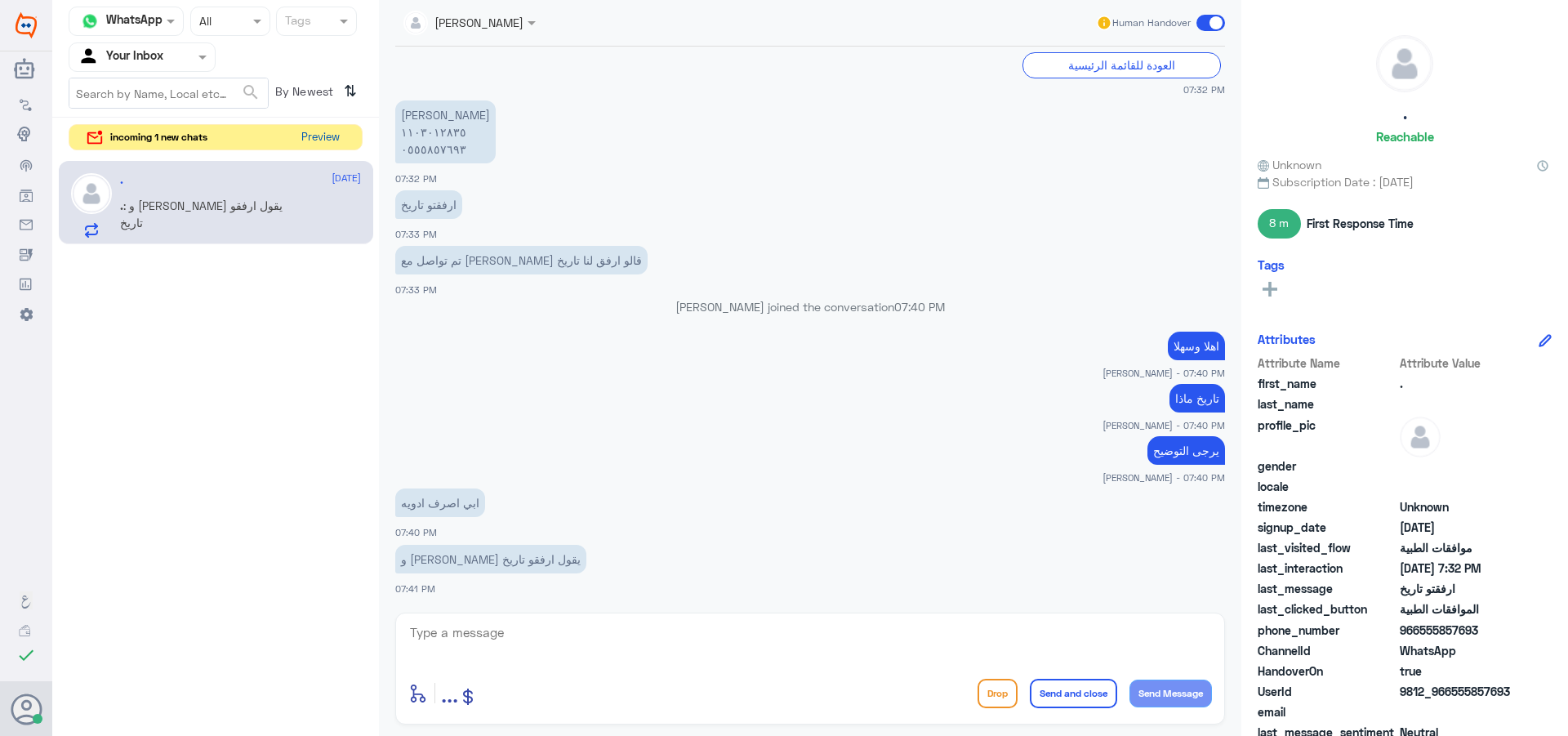
click at [345, 143] on button "Preview" at bounding box center [320, 138] width 51 height 25
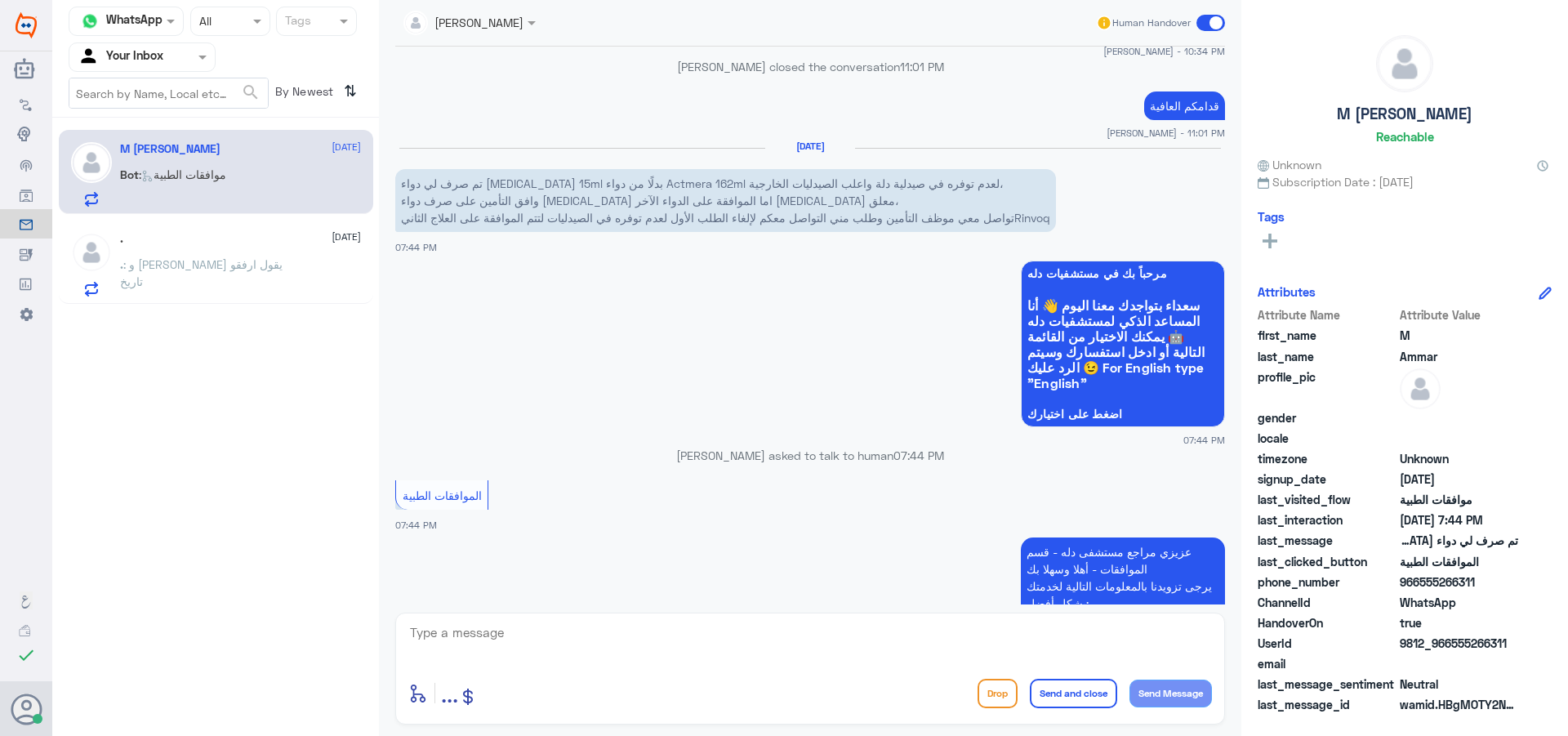
scroll to position [1208, 0]
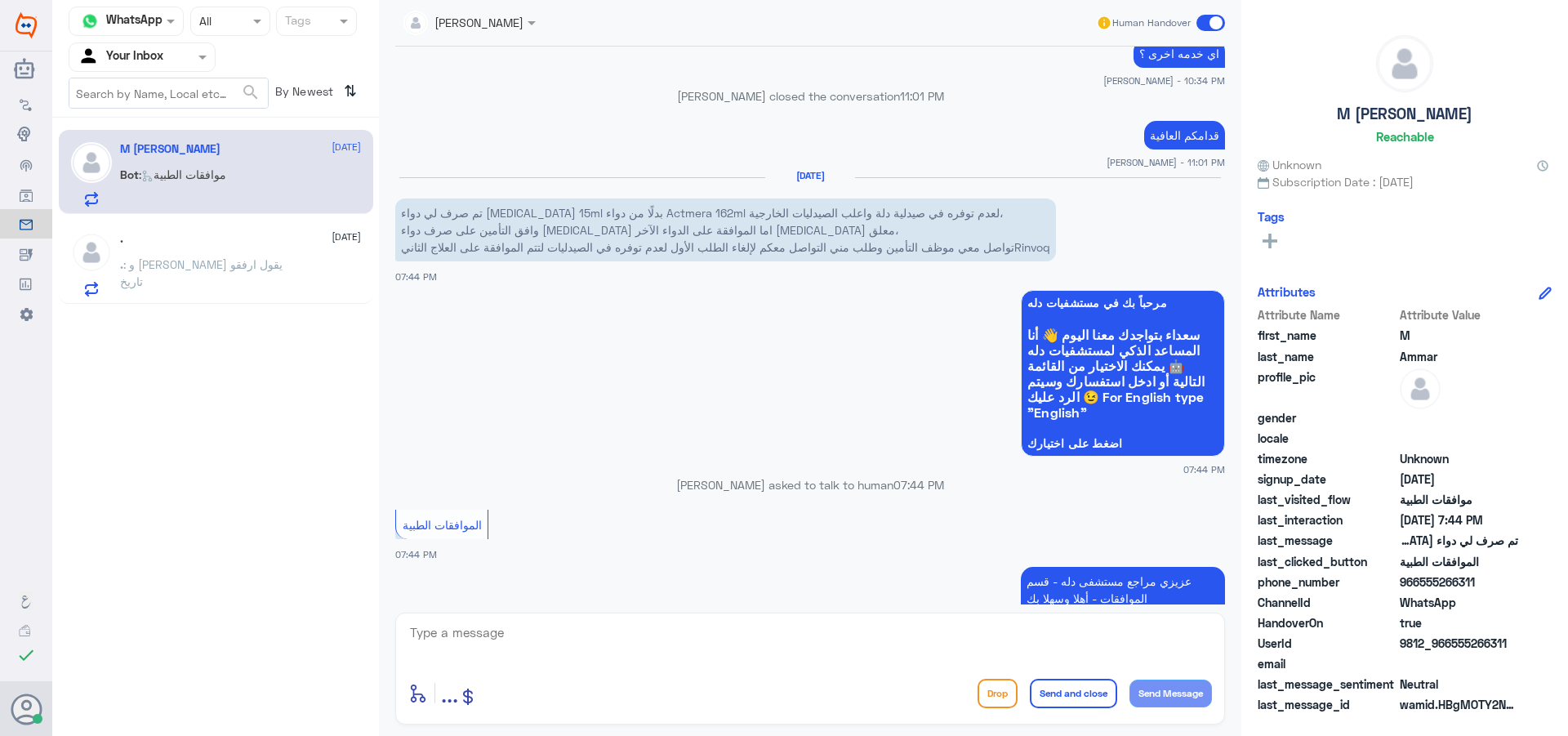
drag, startPoint x: 717, startPoint y: 620, endPoint x: 709, endPoint y: 666, distance: 46.7
click at [709, 643] on div "enter flow name ... Drop Send and close Send Message" at bounding box center [810, 669] width 830 height 112
click at [711, 650] on textarea at bounding box center [809, 642] width 804 height 40
click at [640, 638] on textarea at bounding box center [809, 642] width 804 height 40
click at [610, 652] on textarea at bounding box center [809, 642] width 804 height 40
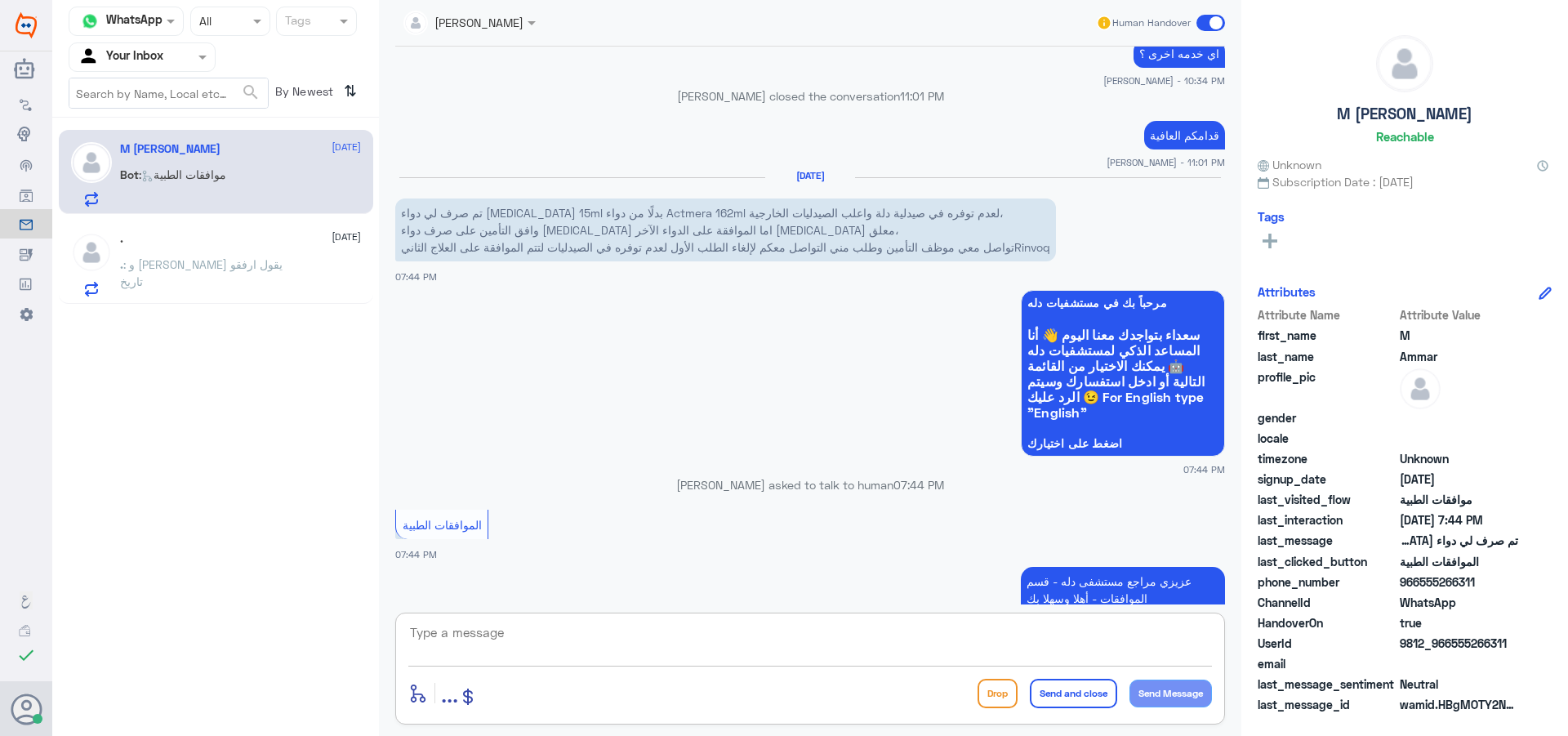
type textarea "ا"
type textarea "ماهو الطلب المراد الغائه"
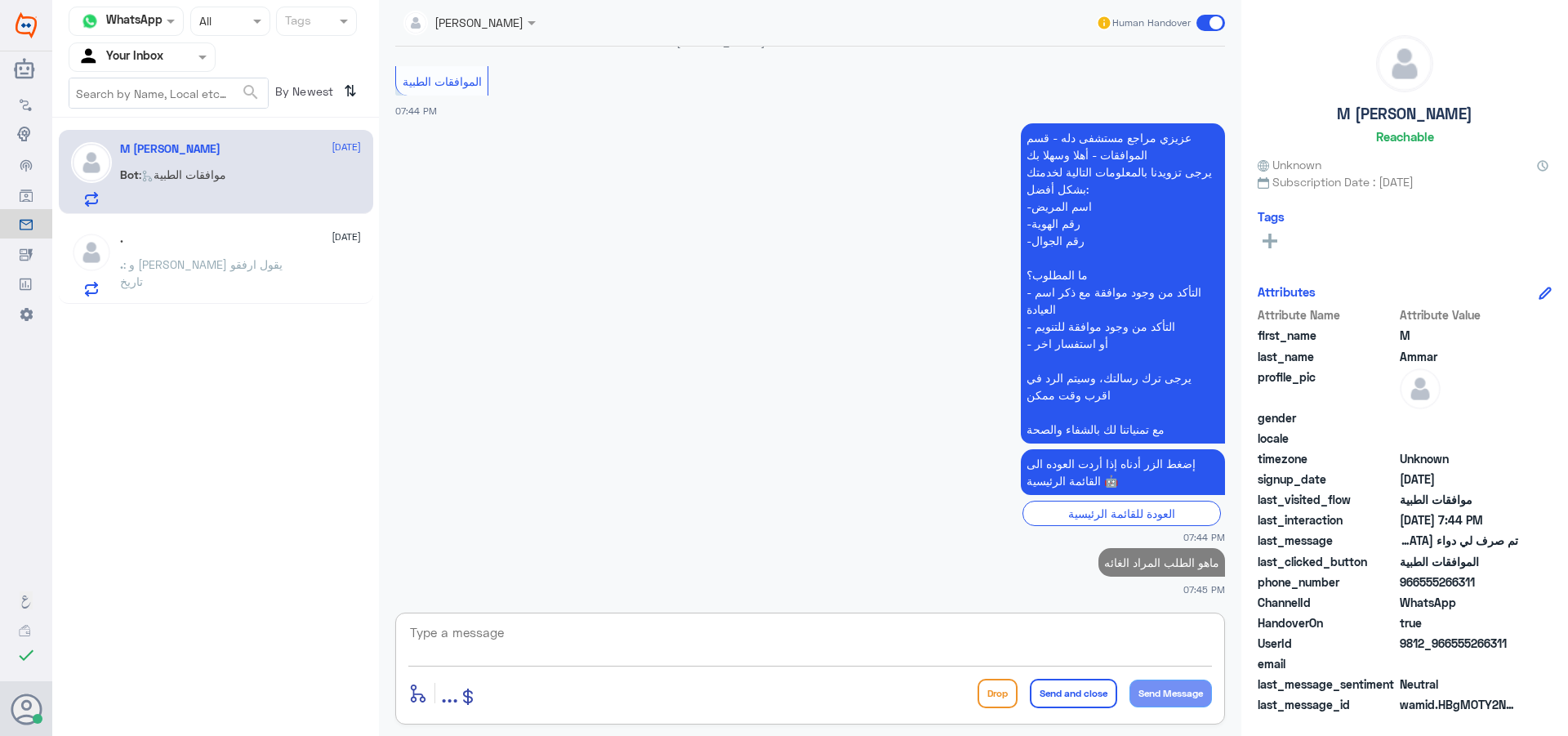
type textarea "؟"
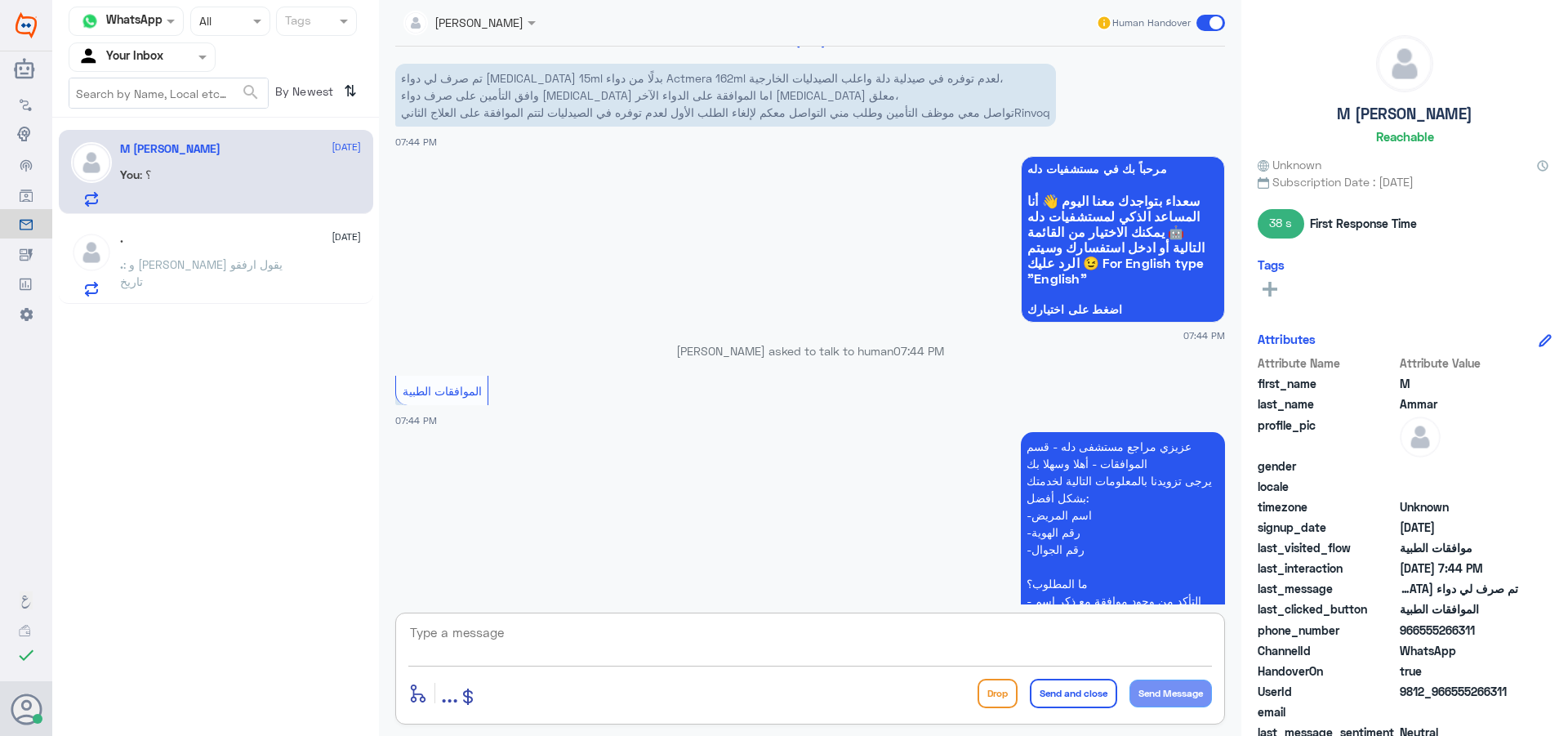
scroll to position [1230, 0]
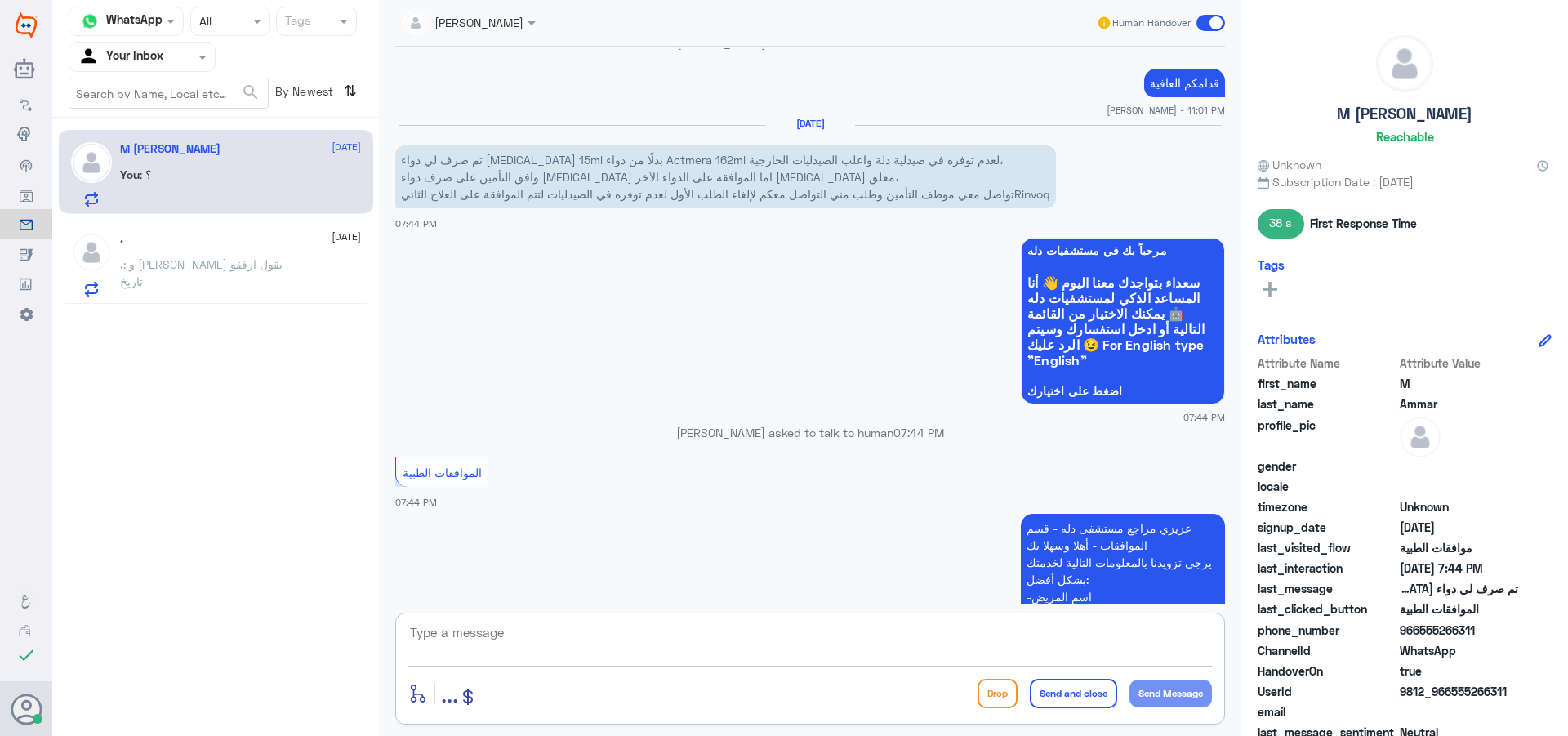
click at [851, 392] on app-msgs-whats-app-list "مرحباً بك في مستشفيات دله سعداء بتواجدك معنا [DATE] 👋 أنا المساعد الذكي لمستشفي…" at bounding box center [810, 321] width 830 height 168
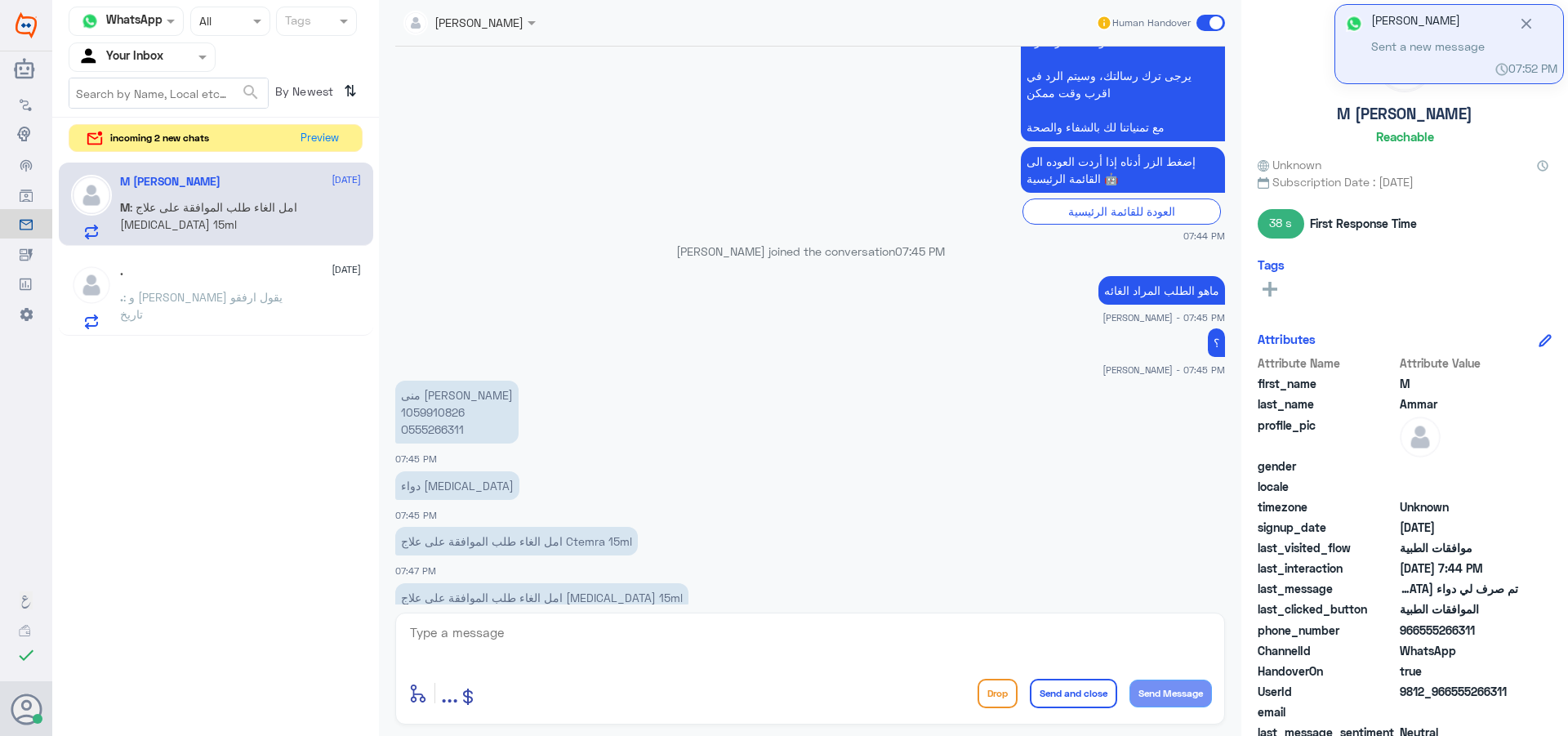
scroll to position [1979, 0]
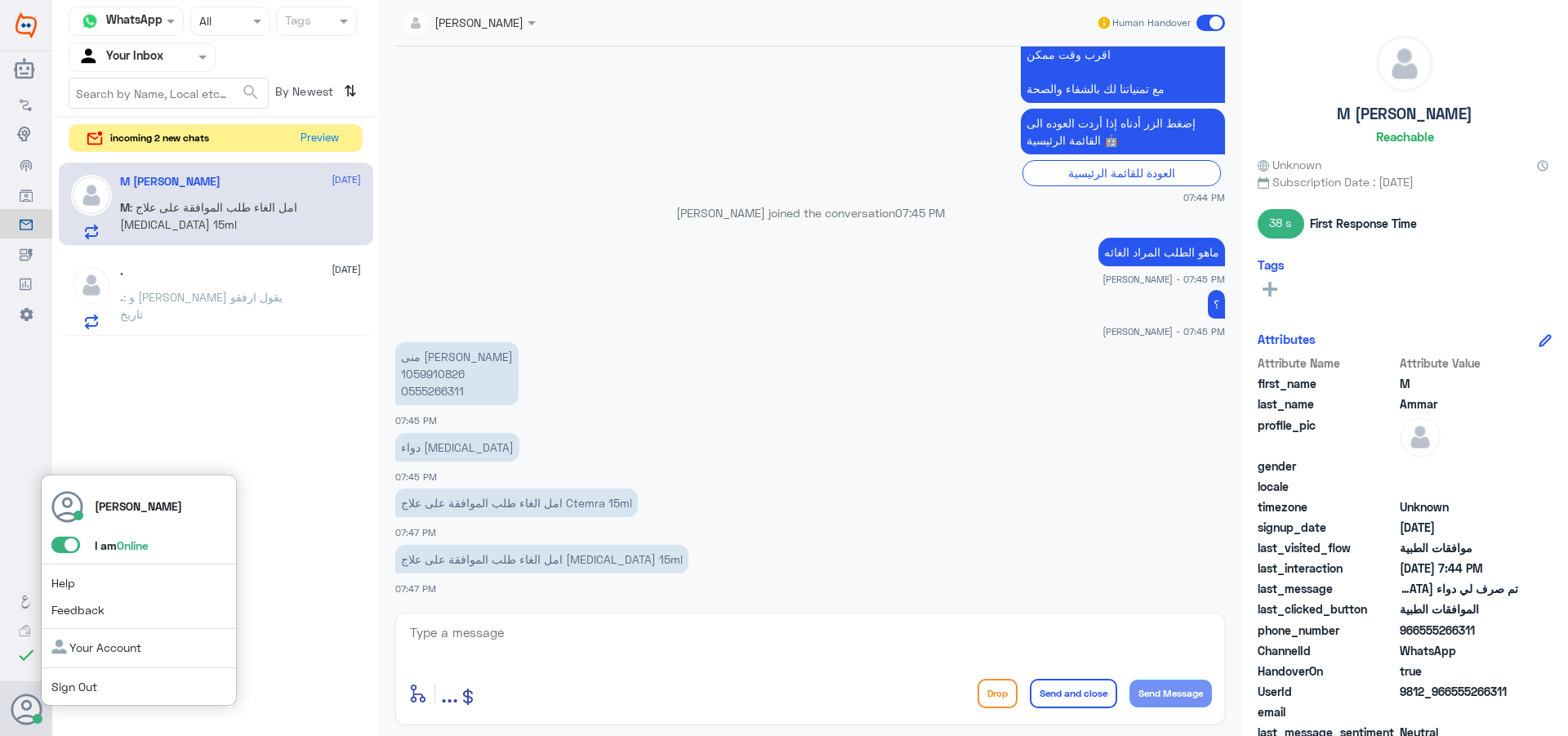
click at [69, 544] on span at bounding box center [66, 545] width 29 height 16
click at [0, 0] on input "checkbox" at bounding box center [0, 0] width 0 height 0
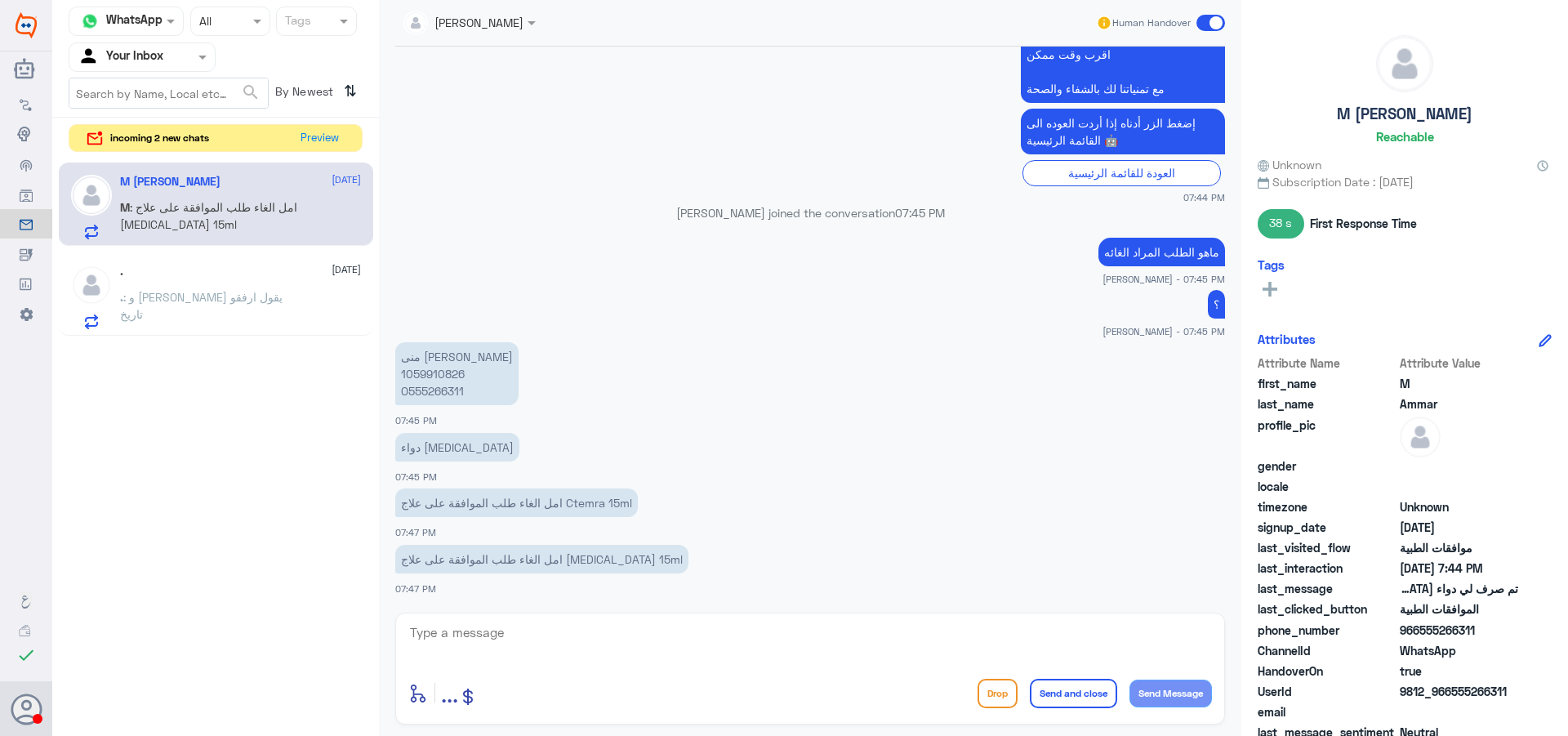
click at [868, 619] on div "enter flow name ... Drop Send and close Send Message" at bounding box center [810, 669] width 830 height 112
